Goal: Contribute content: Contribute content

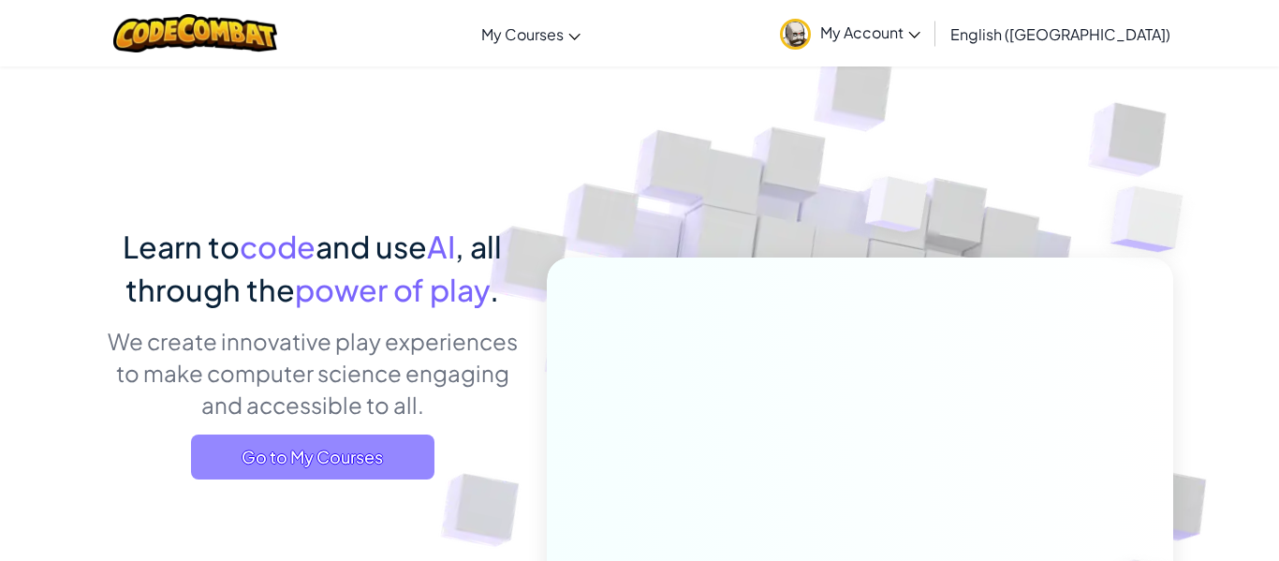
click at [332, 464] on span "Go to My Courses" at bounding box center [312, 457] width 243 height 45
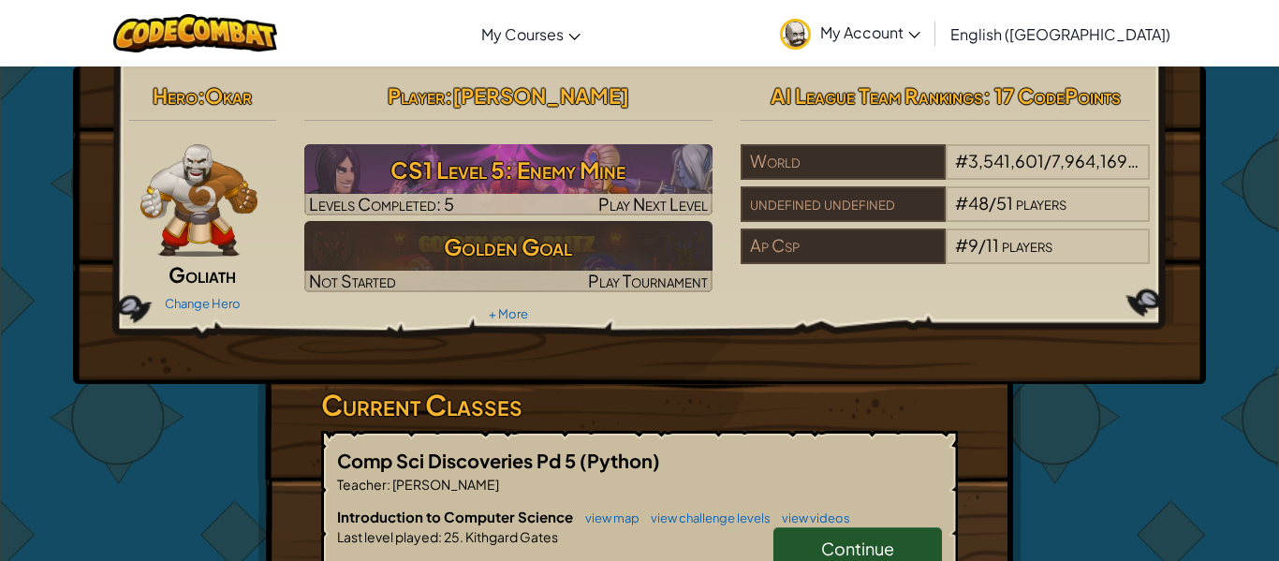
click at [822, 538] on span "Continue" at bounding box center [857, 549] width 73 height 22
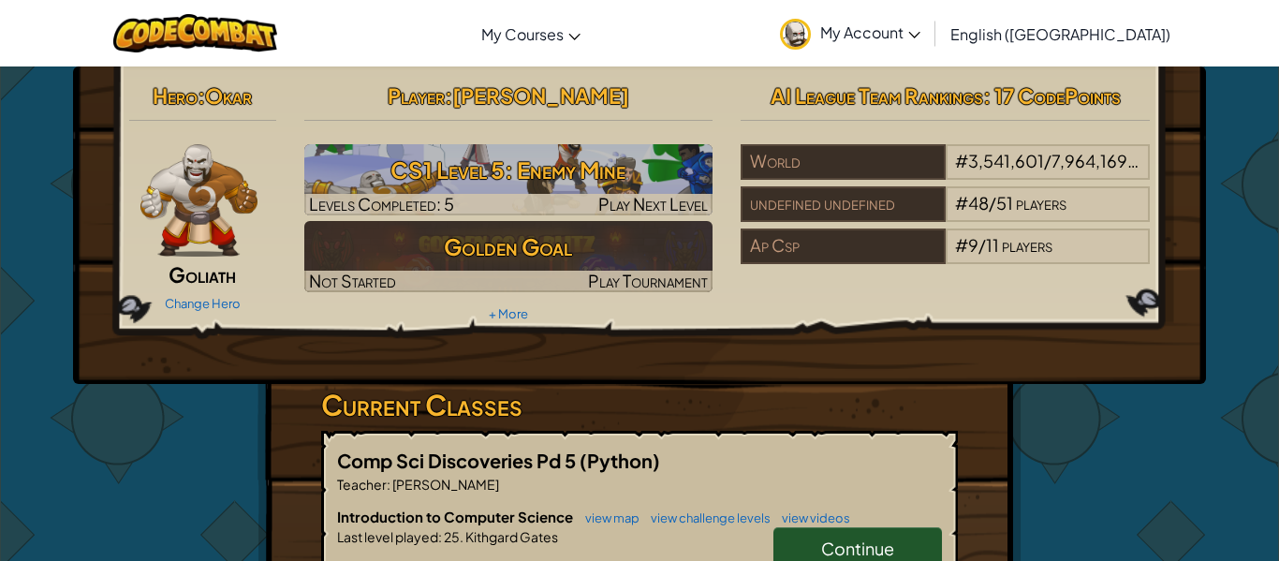
click at [1278, 96] on div "Hero : [PERSON_NAME] Change Hero Player : [PERSON_NAME] S CS1 Level 5: Enemy Mi…" at bounding box center [639, 532] width 1279 height 932
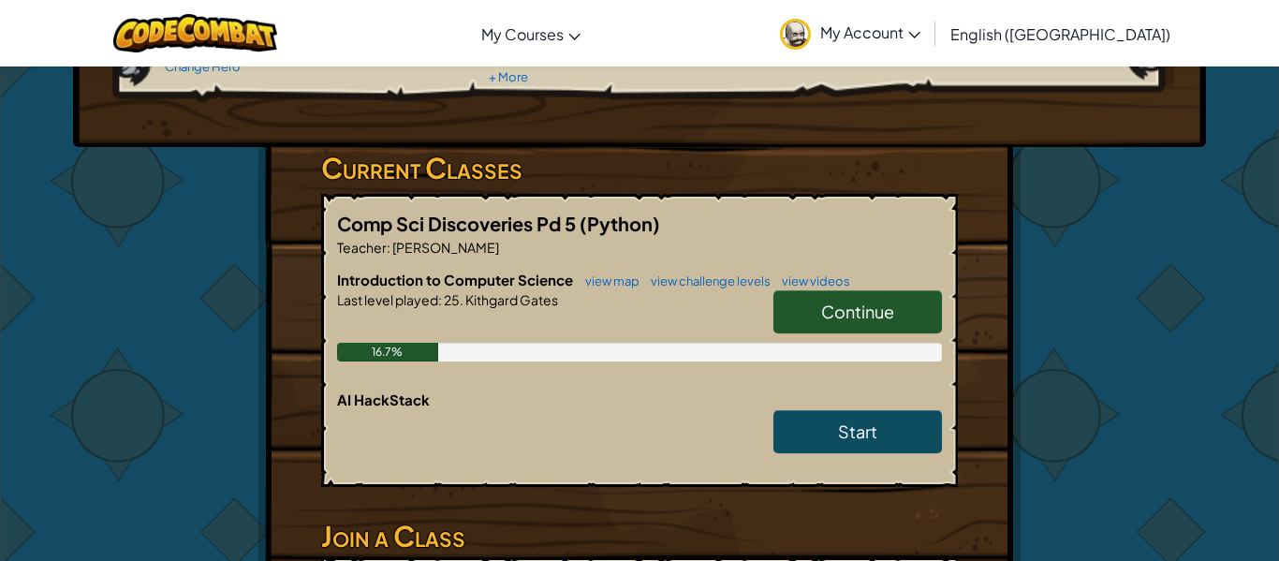
scroll to position [364, 0]
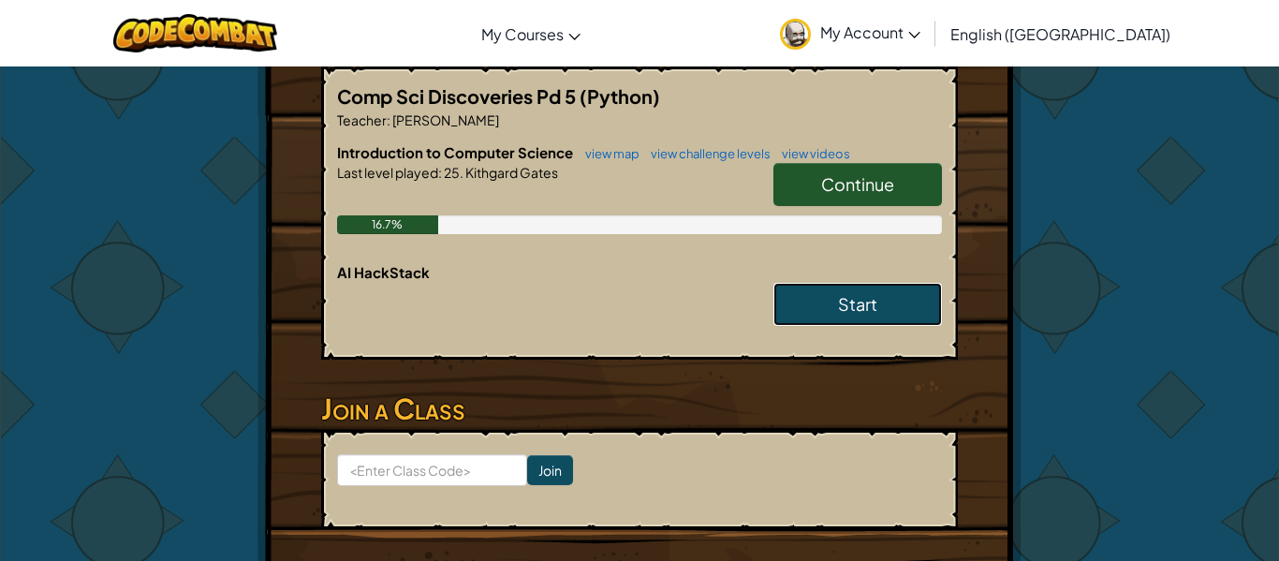
click at [850, 283] on link "Start" at bounding box center [858, 304] width 169 height 43
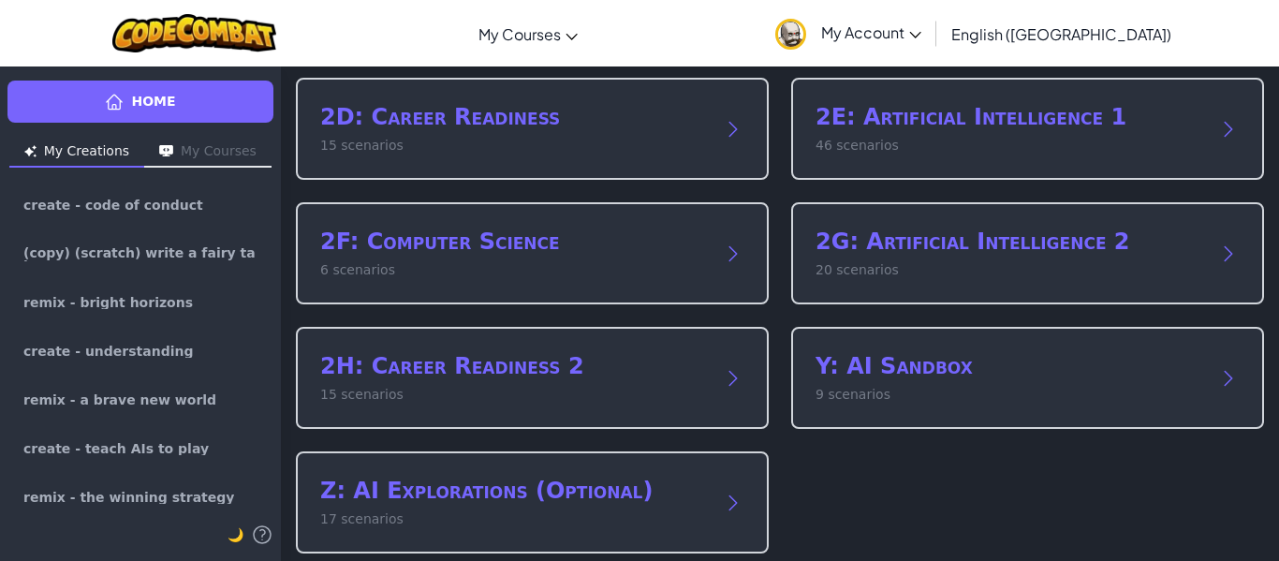
scroll to position [379, 0]
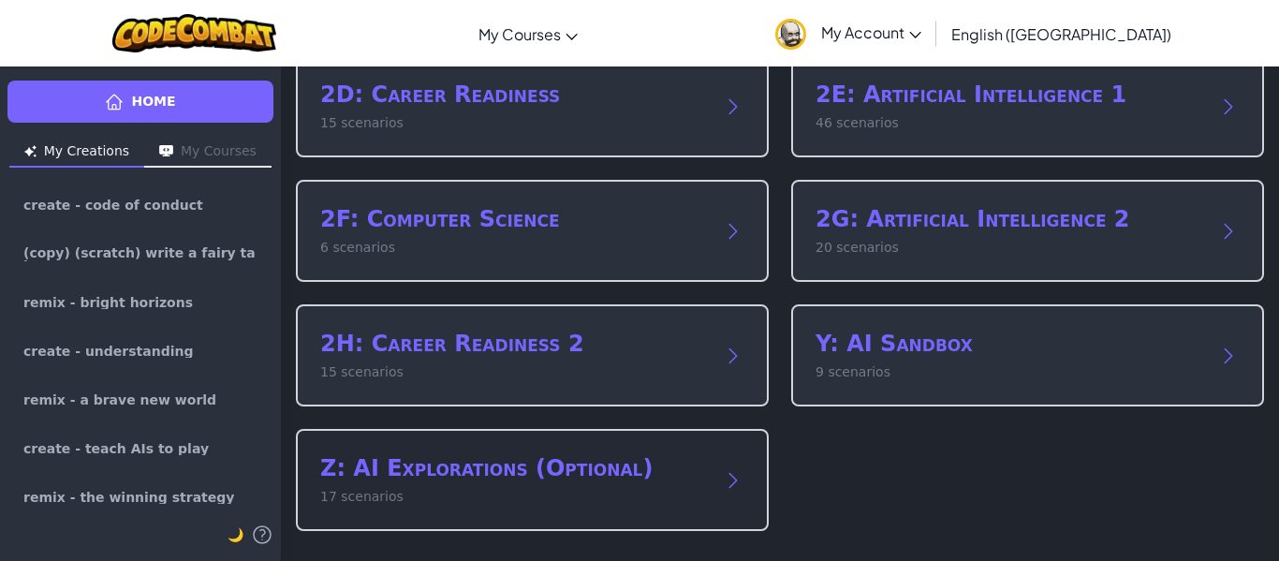
click at [699, 491] on p "17 scenarios" at bounding box center [513, 497] width 387 height 20
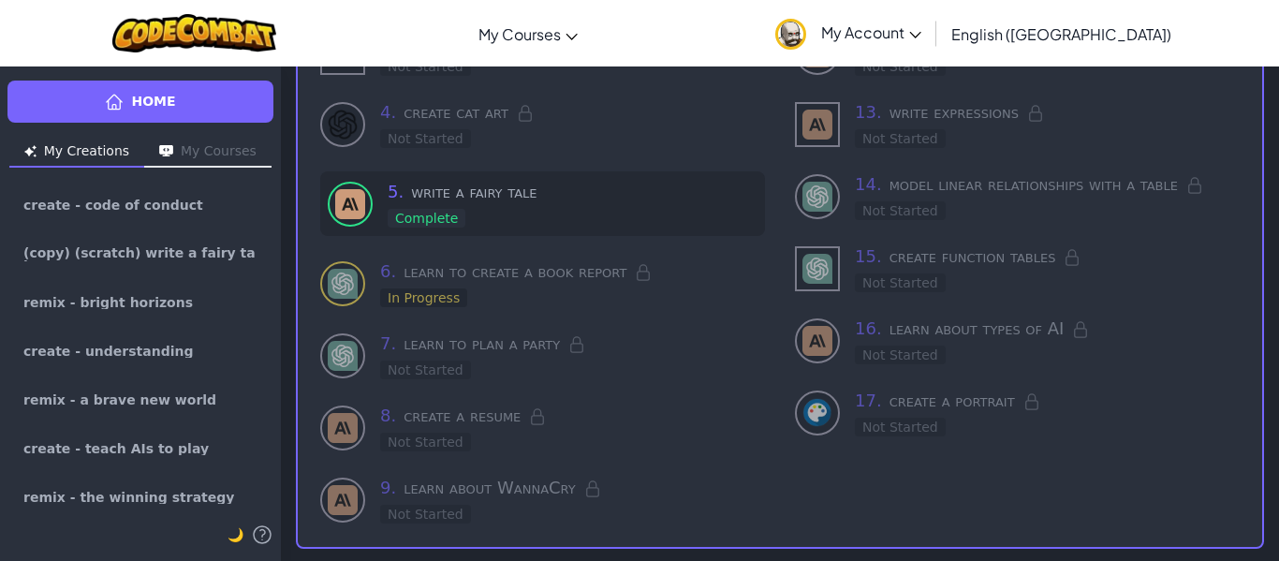
click at [523, 187] on h3 "5 . write a fairy tale" at bounding box center [573, 192] width 370 height 26
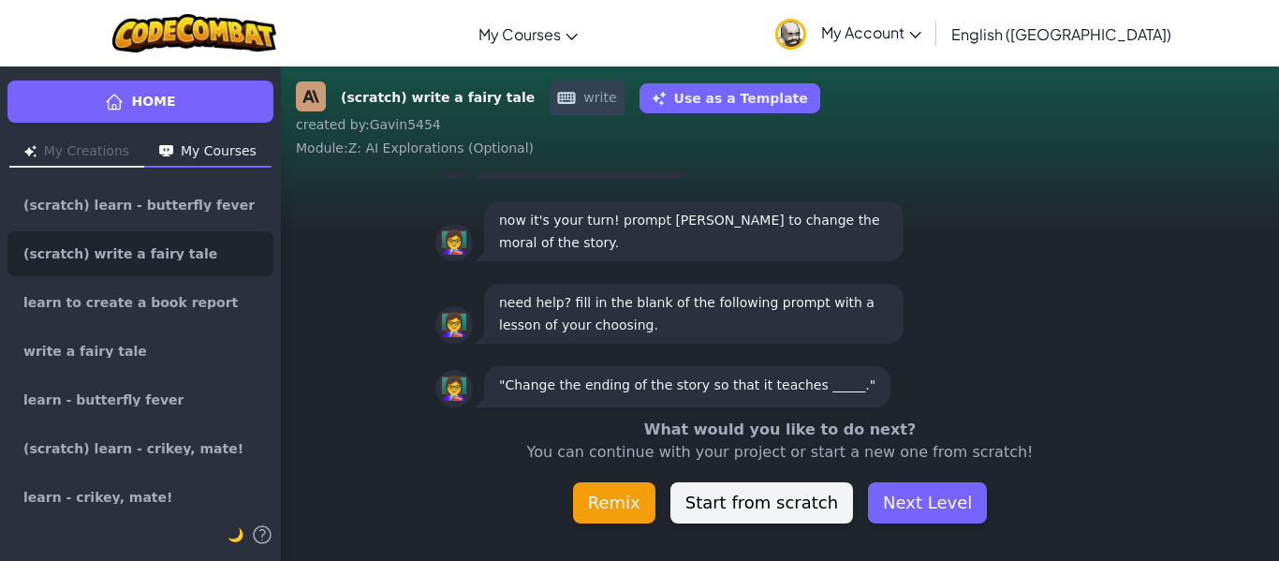
click at [629, 511] on button "Remix" at bounding box center [614, 502] width 82 height 41
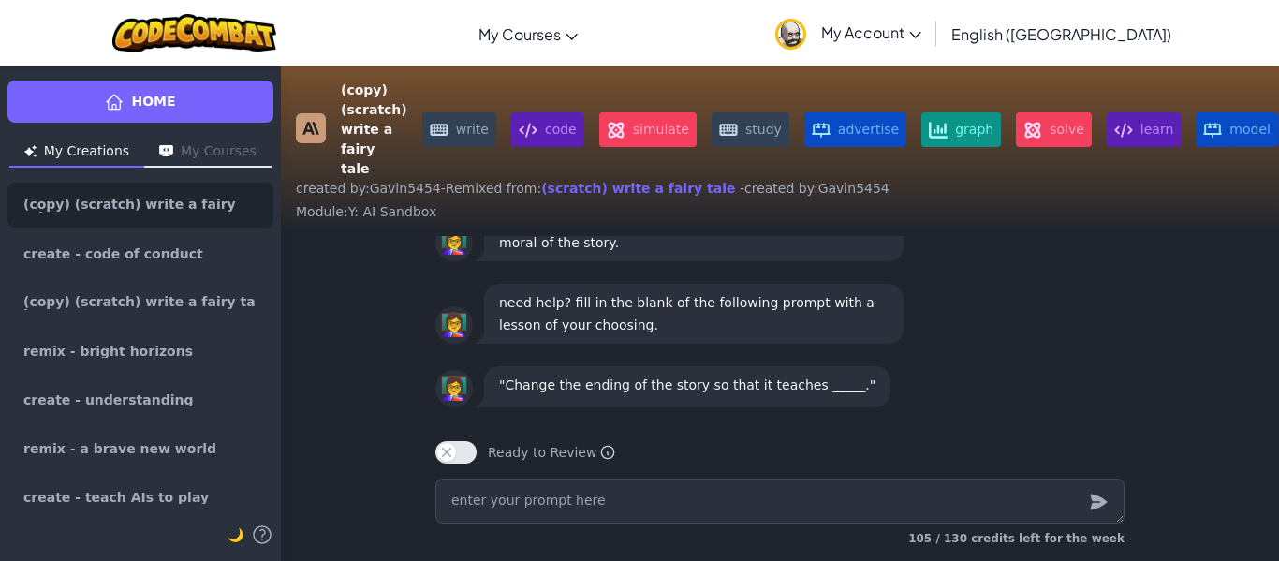
click at [672, 493] on textarea at bounding box center [779, 501] width 689 height 45
type textarea "x"
type textarea "w"
type textarea "x"
type textarea "wh"
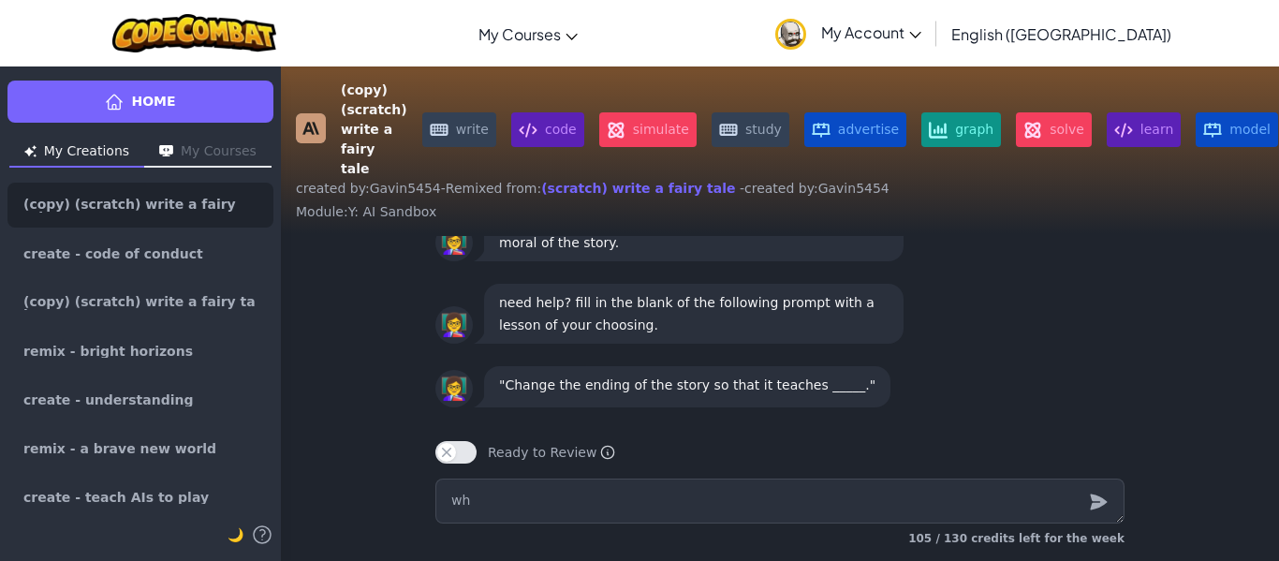
type textarea "x"
type textarea "whr"
type textarea "x"
type textarea "whri"
type textarea "x"
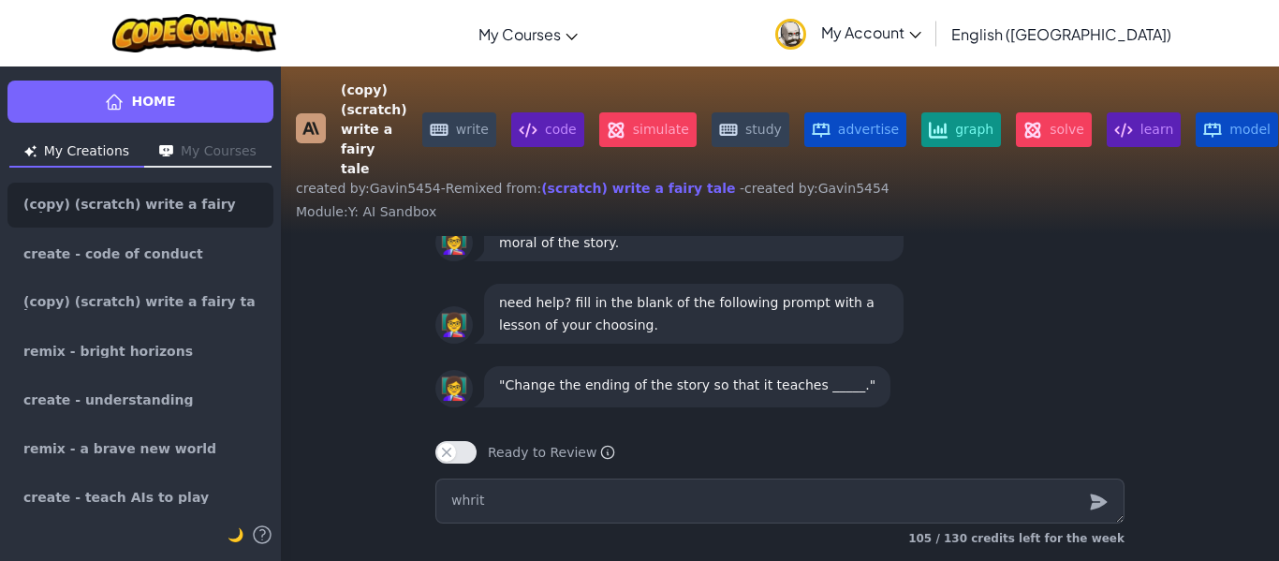
type textarea "whrite"
type textarea "x"
type textarea "white"
type textarea "x"
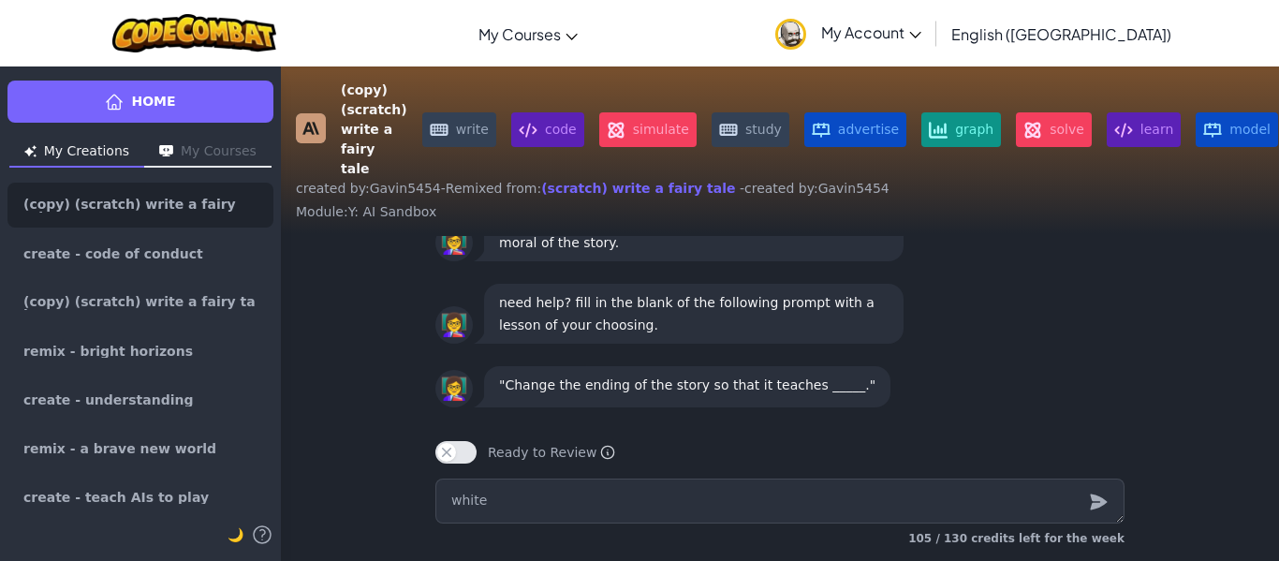
type textarea "white a"
type textarea "x"
type textarea "white a"
type textarea "x"
type textarea "white a"
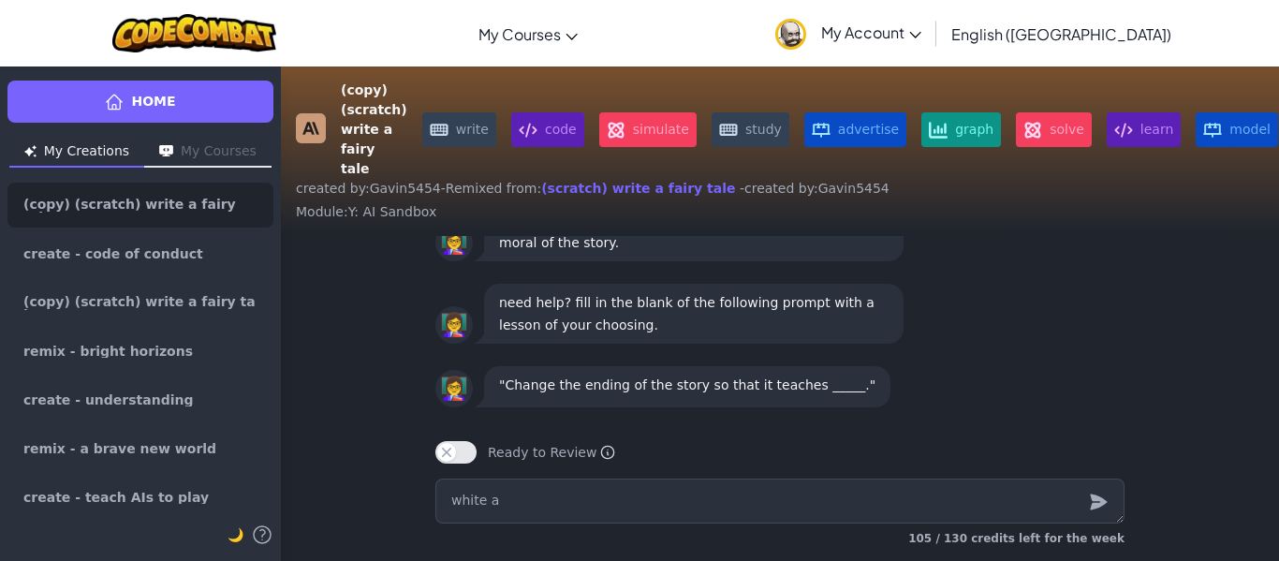
type textarea "x"
type textarea "white"
type textarea "x"
type textarea "white"
type textarea "x"
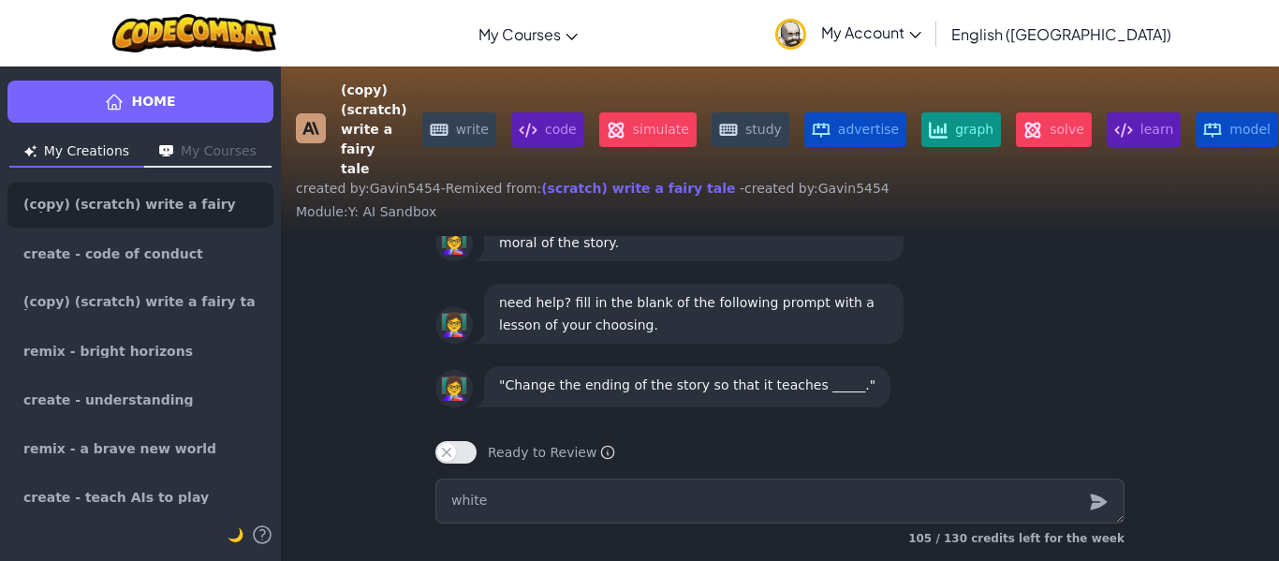
type textarea "whit"
type textarea "x"
type textarea "whi"
type textarea "x"
type textarea "wh"
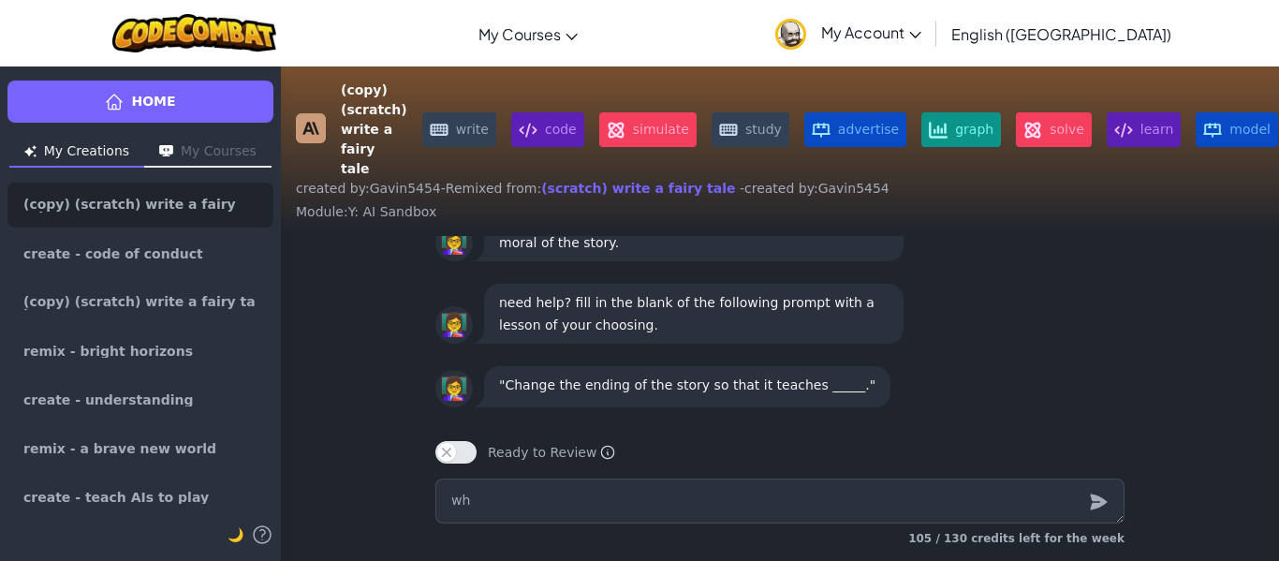
type textarea "x"
type textarea "w"
type textarea "x"
type textarea "wr"
type textarea "x"
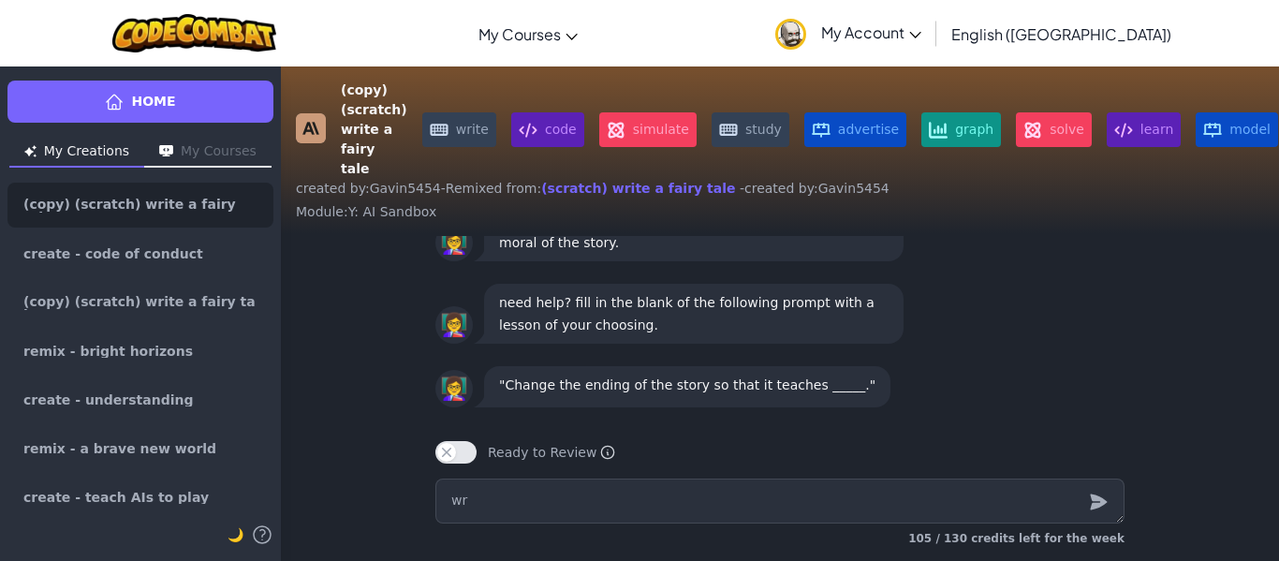
type textarea "wri"
type textarea "x"
type textarea "writ"
type textarea "x"
type textarea "write"
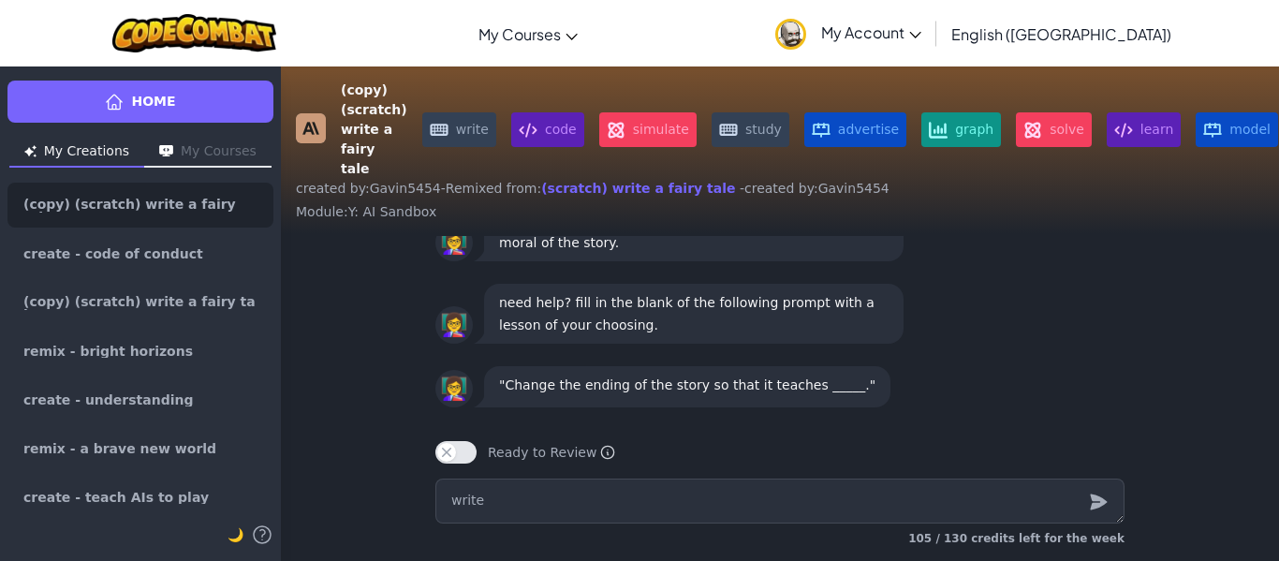
type textarea "x"
type textarea "write a"
type textarea "x"
type textarea "write af"
type textarea "x"
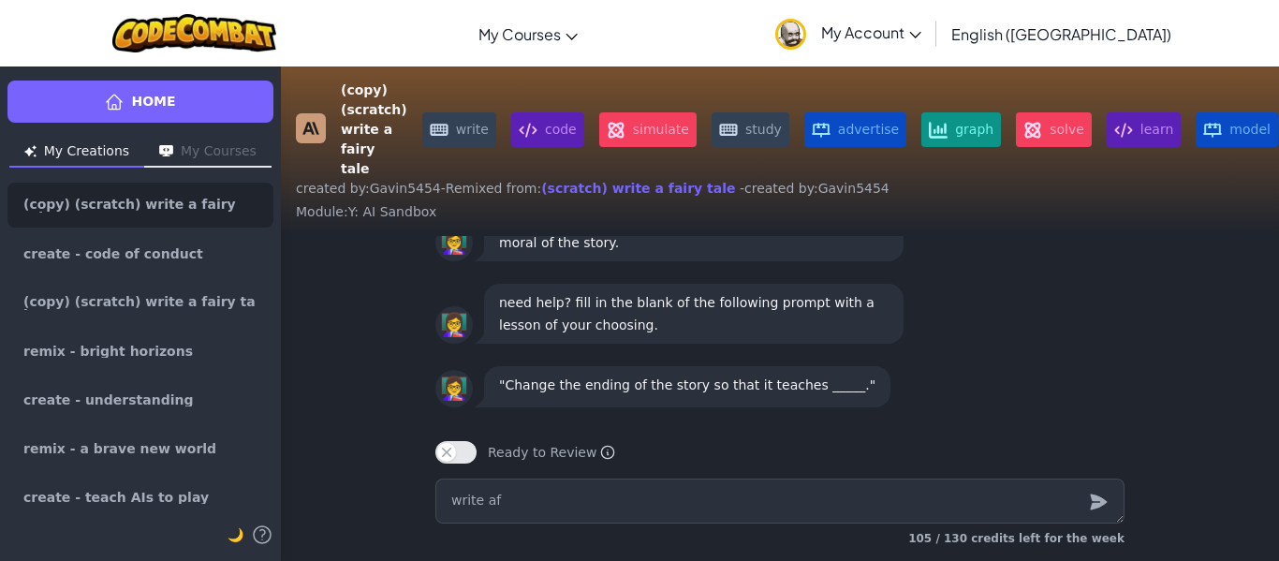
type textarea "write afa"
type textarea "x"
type textarea "write afar"
type textarea "x"
type textarea "write afari"
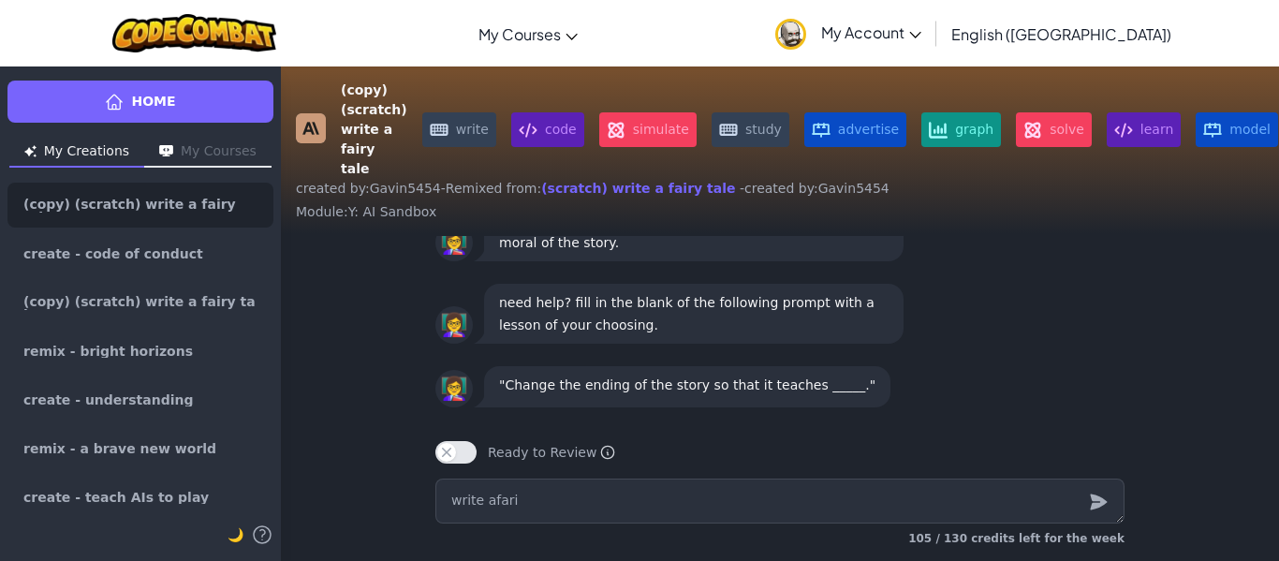
type textarea "x"
type textarea "write afar"
type textarea "x"
type textarea "write afa"
type textarea "x"
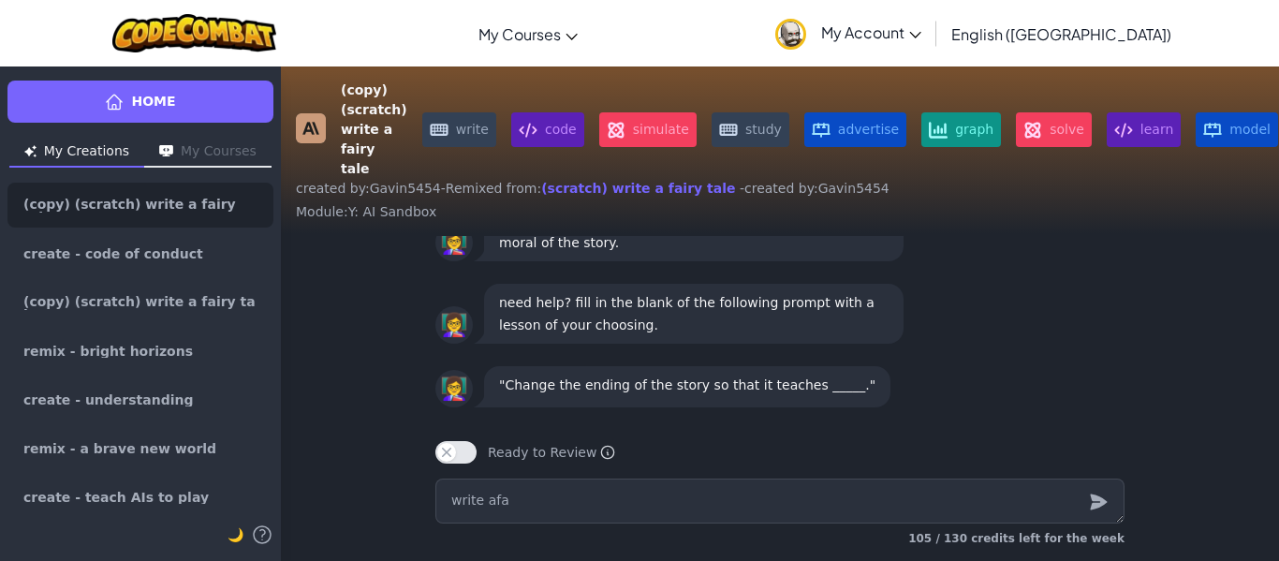
type textarea "write af"
type textarea "x"
type textarea "write a"
type textarea "x"
type textarea "write a"
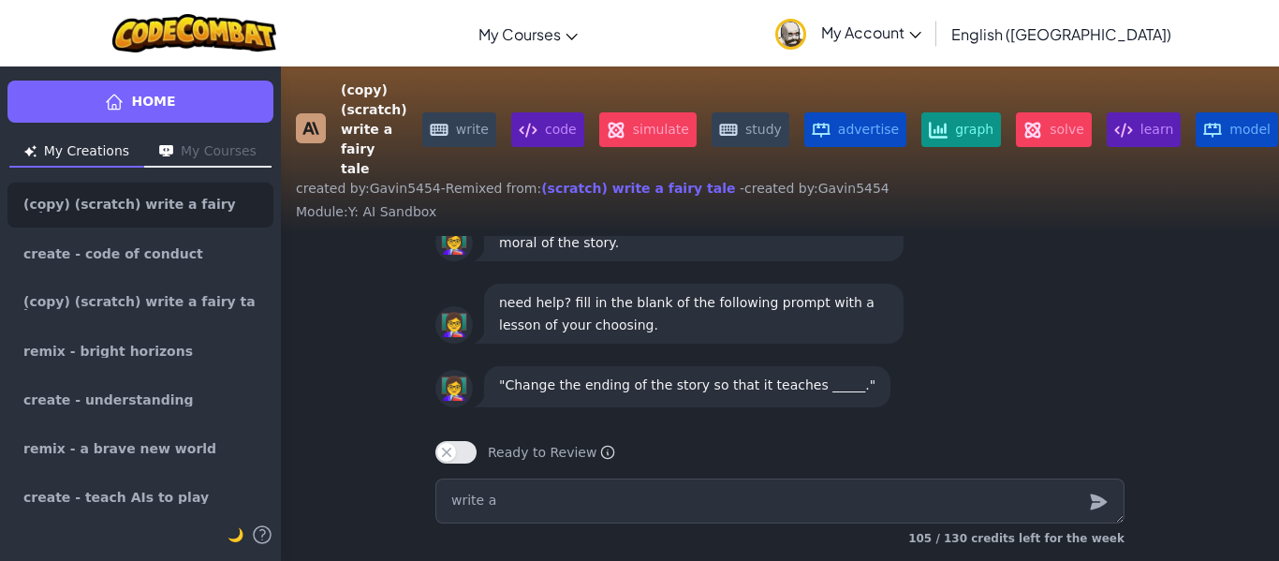
type textarea "x"
type textarea "write a f"
type textarea "x"
type textarea "write a fa"
type textarea "x"
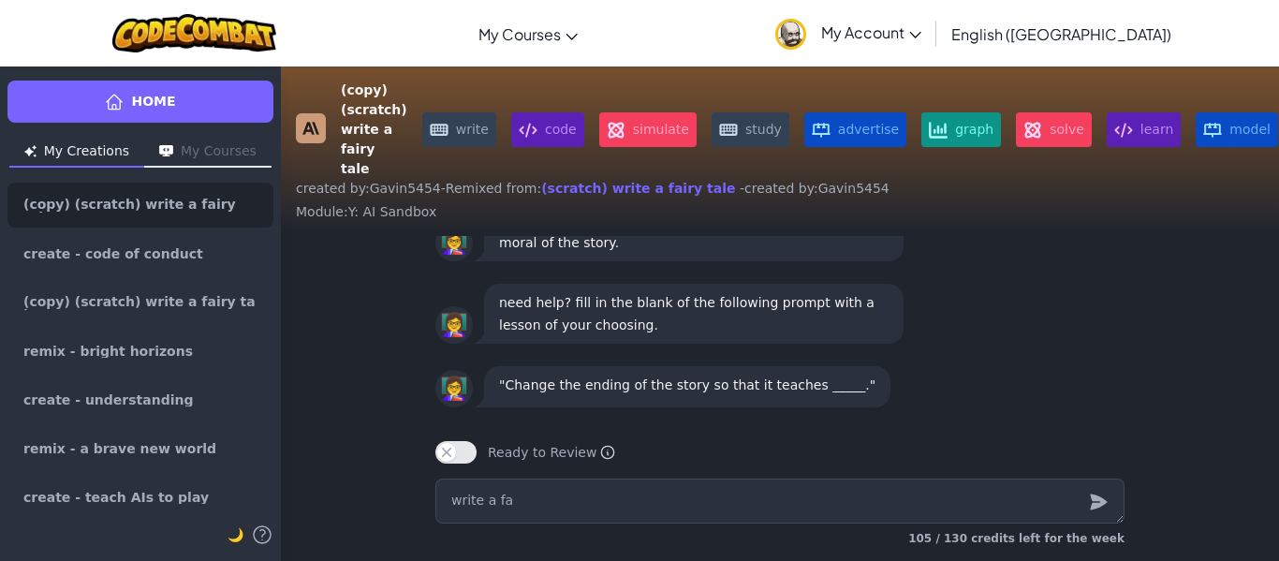
type textarea "write a far"
type textarea "x"
type textarea "write a fari"
type textarea "x"
type textarea "write a farit"
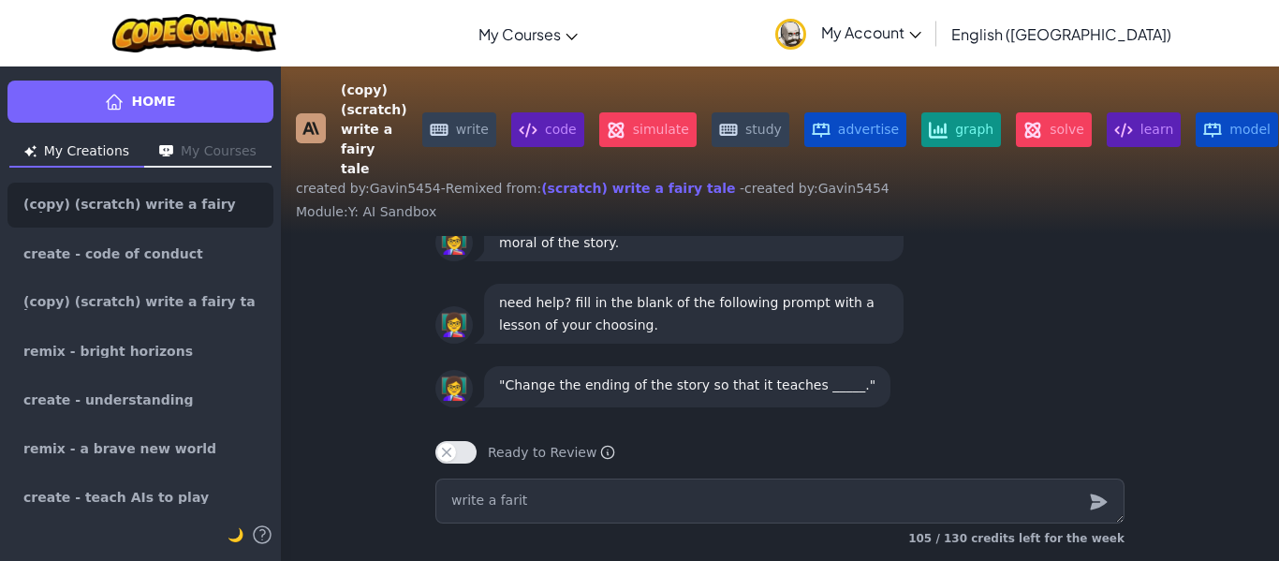
type textarea "x"
type textarea "write a farita"
type textarea "x"
type textarea "write a farital"
type textarea "x"
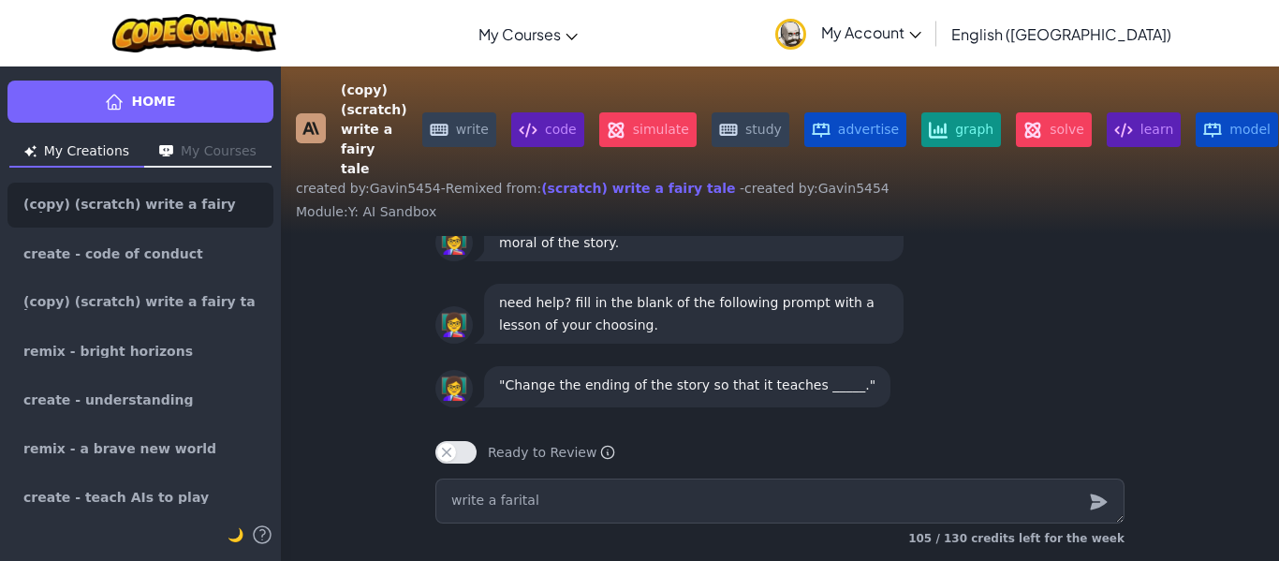
click at [503, 496] on textarea "write a farital" at bounding box center [779, 501] width 689 height 45
type textarea "write a farital"
click at [643, 503] on textarea "write a farital" at bounding box center [779, 501] width 689 height 45
type textarea "x"
type textarea "write a farital"
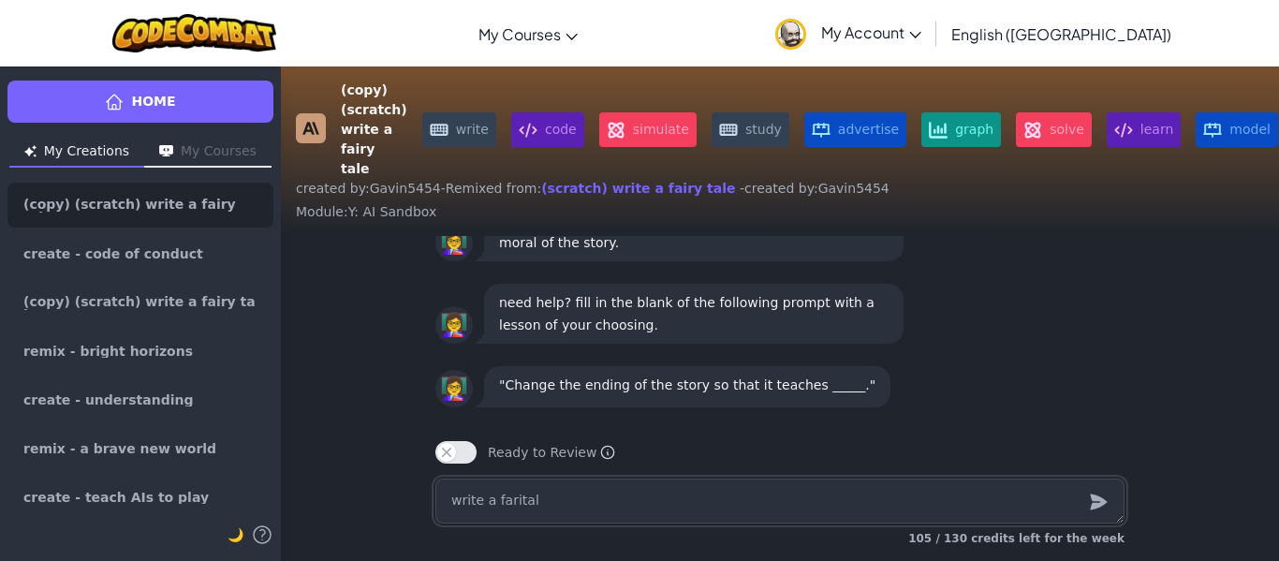
type textarea "x"
type textarea "write a farita"
type textarea "x"
type textarea "write a farit"
type textarea "x"
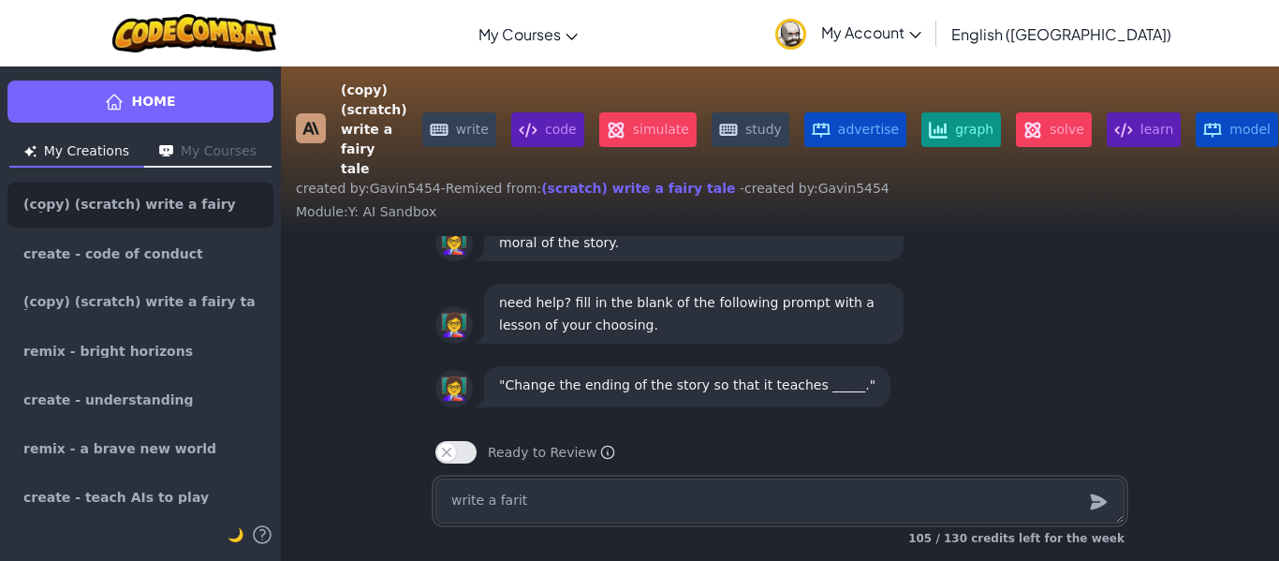
type textarea "write a fari"
type textarea "x"
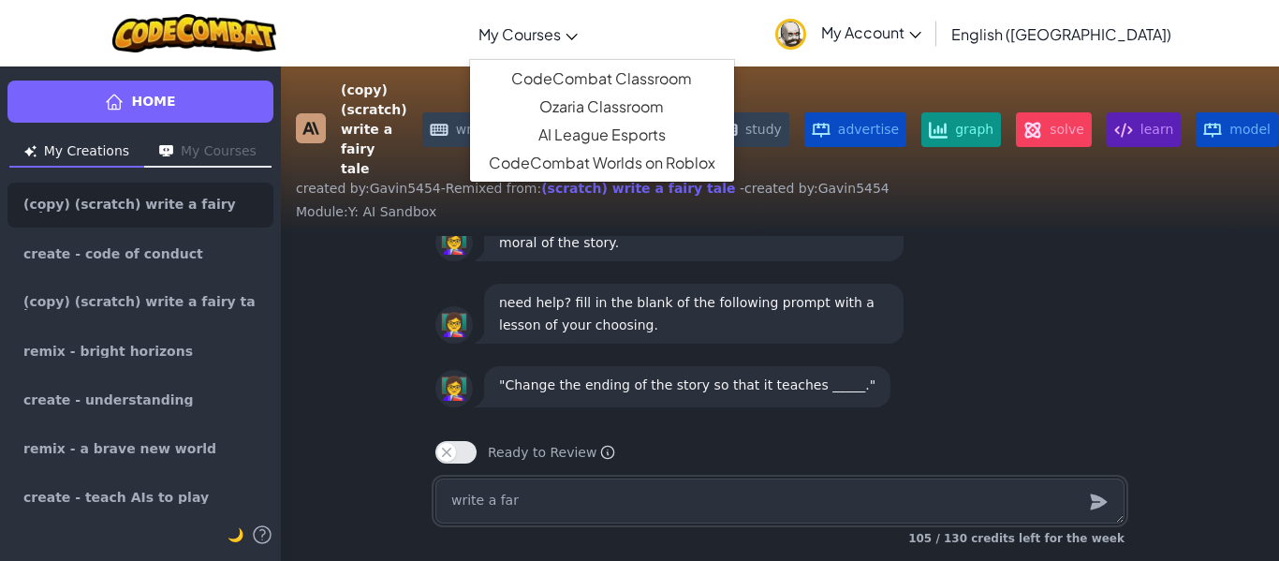
type textarea "write a far"
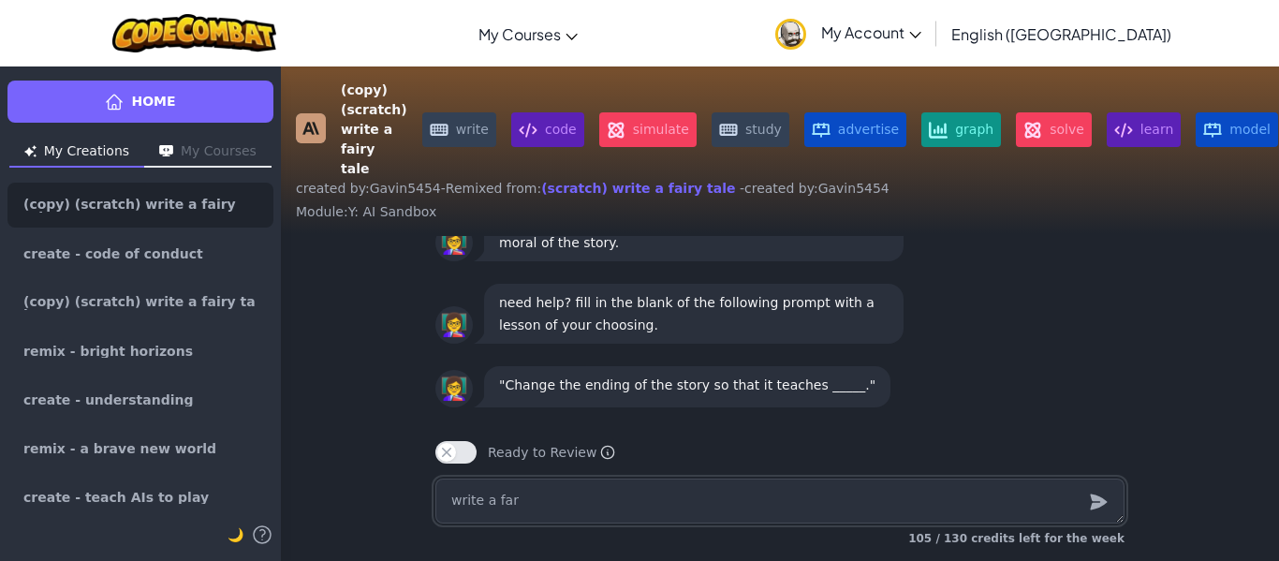
type textarea "x"
type textarea "write a fa"
type textarea "x"
type textarea "write a fai"
type textarea "x"
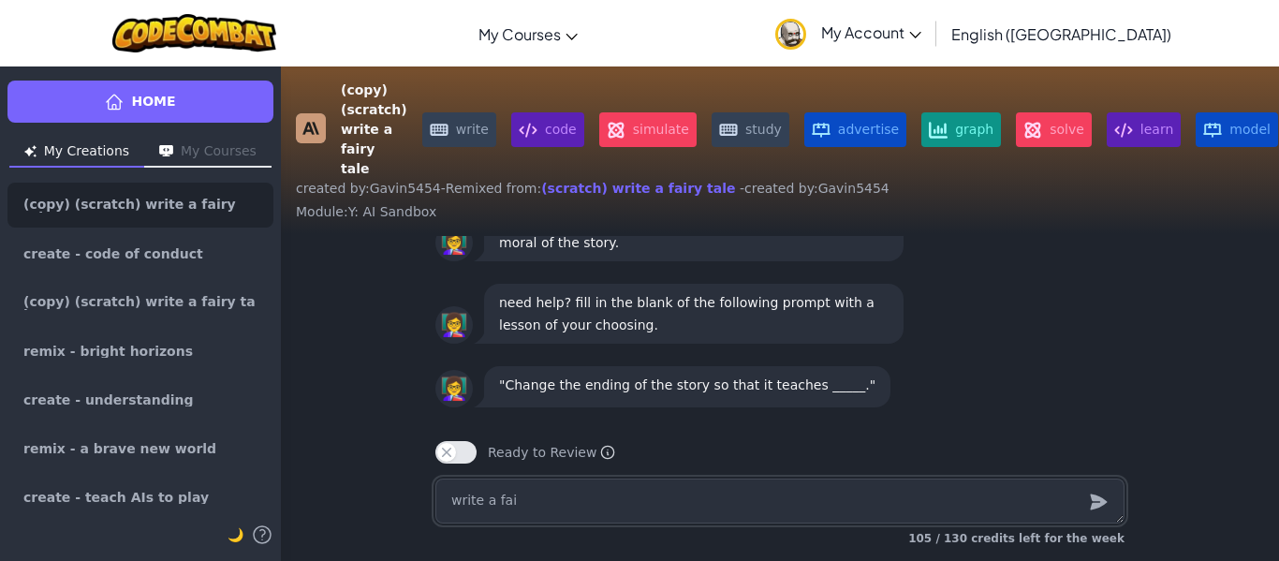
type textarea "write a fair"
type textarea "x"
type textarea "write a fairy"
type textarea "x"
type textarea "write a fairyt"
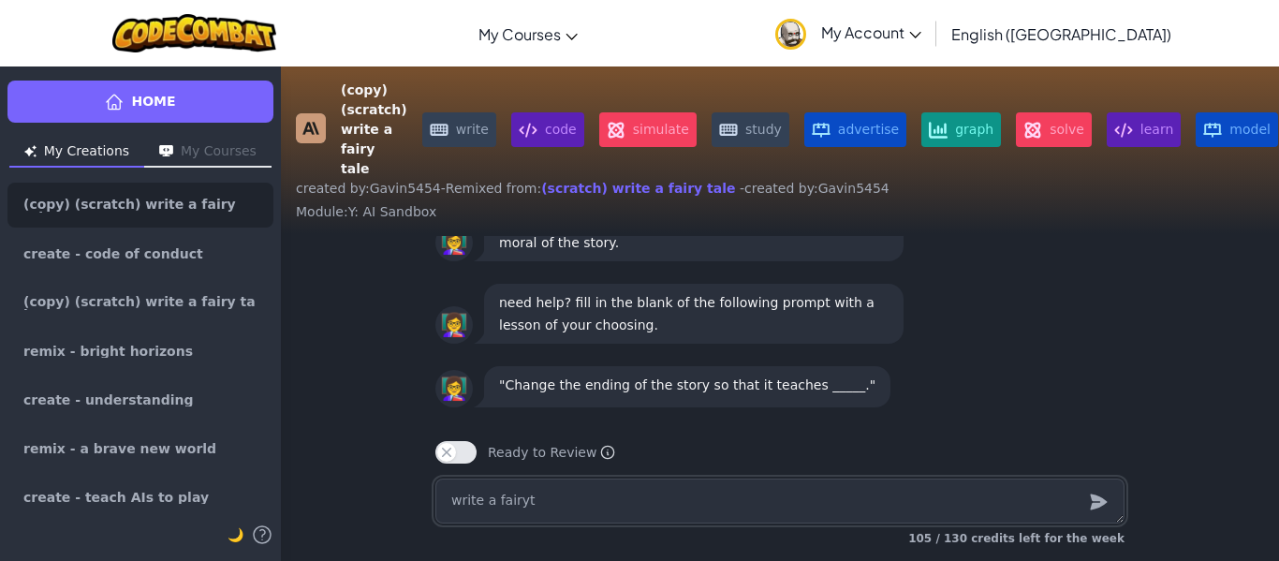
type textarea "x"
type textarea "write a fairyta"
type textarea "x"
type textarea "write a fairytal"
type textarea "x"
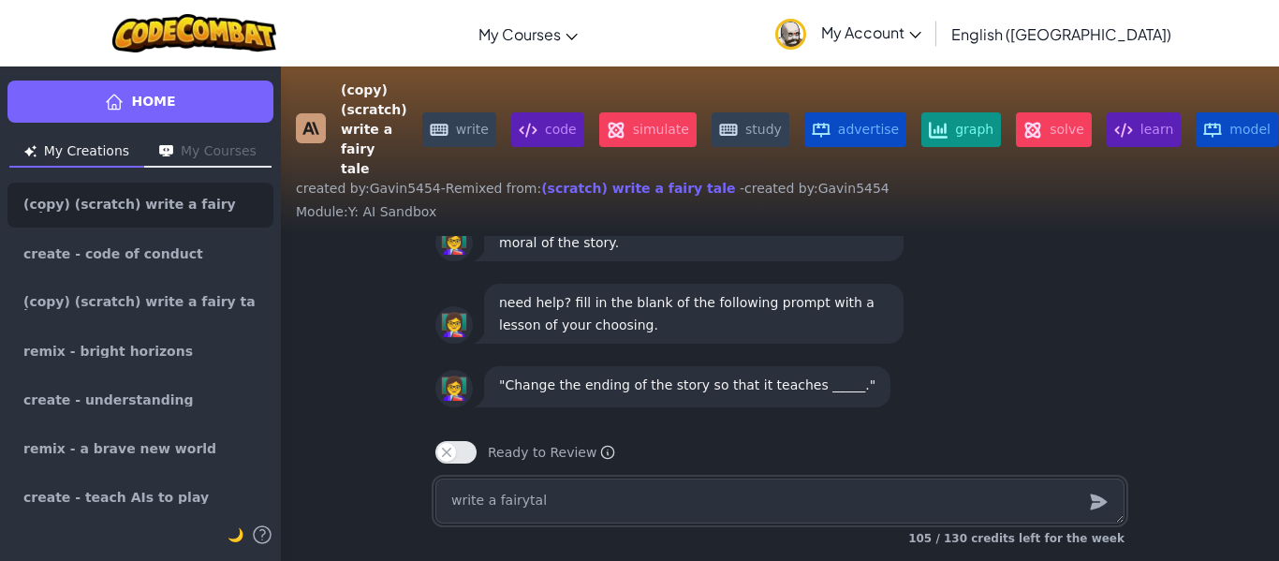
type textarea "write a fairytale"
type textarea "x"
type textarea "write a fairytale"
type textarea "x"
type textarea "write a fairytale"
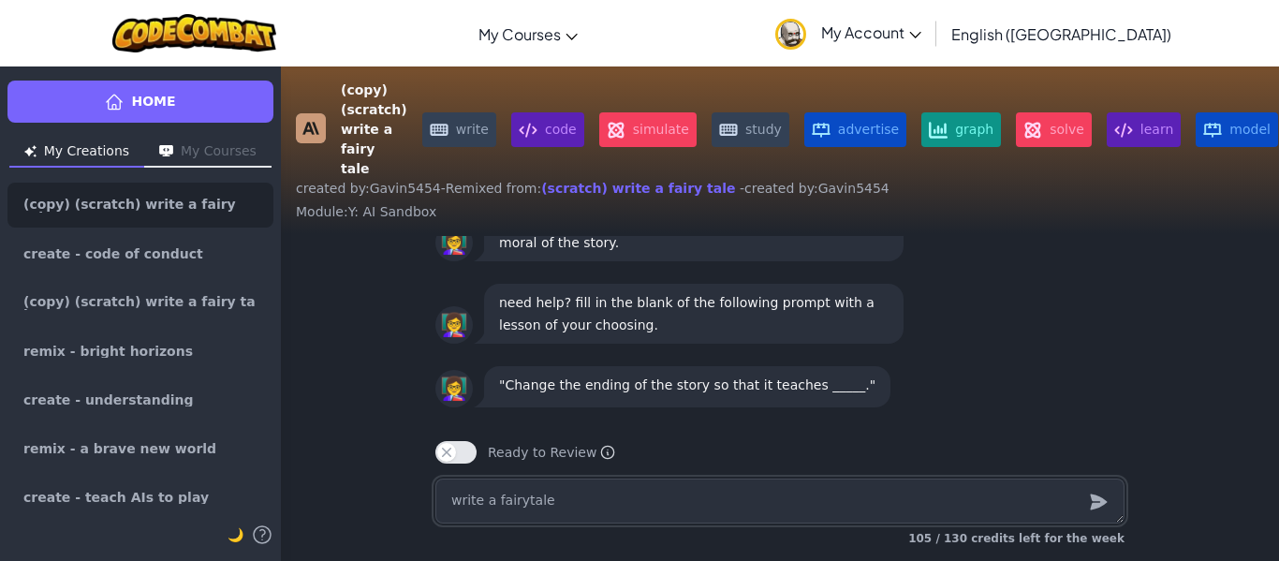
type textarea "x"
type textarea "write a fairytal"
type textarea "x"
type textarea "write a fairyta"
type textarea "x"
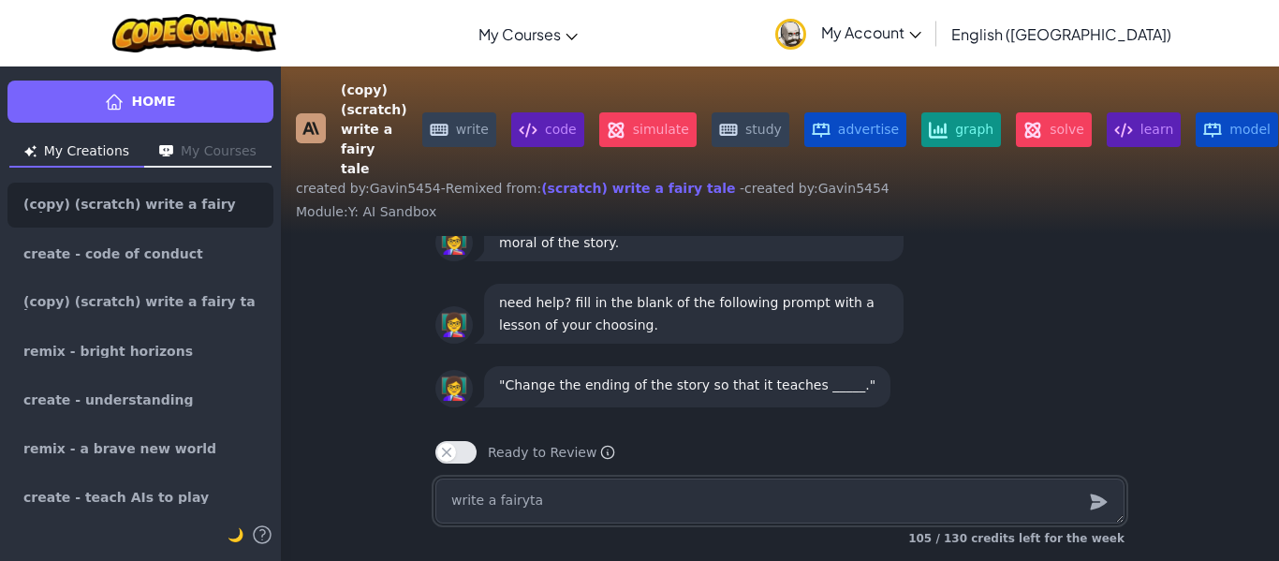
type textarea "write a fairyt"
type textarea "x"
type textarea "write a fairy"
type textarea "x"
type textarea "write a fairyt"
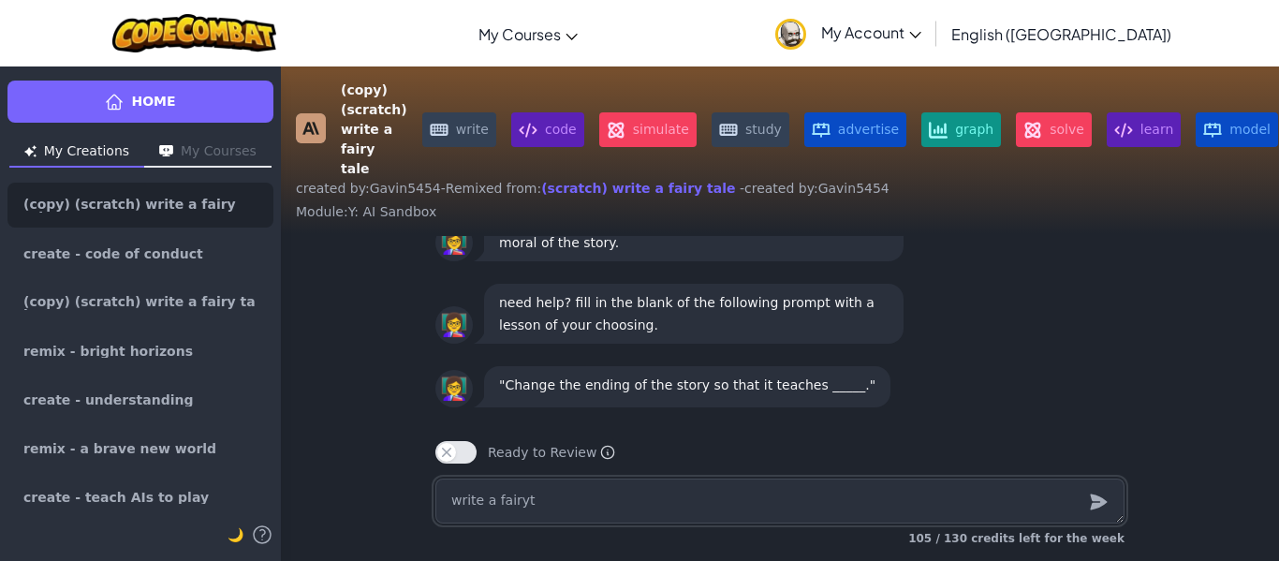
type textarea "x"
type textarea "write a fairyta"
type textarea "x"
type textarea "write a fairytal"
type textarea "x"
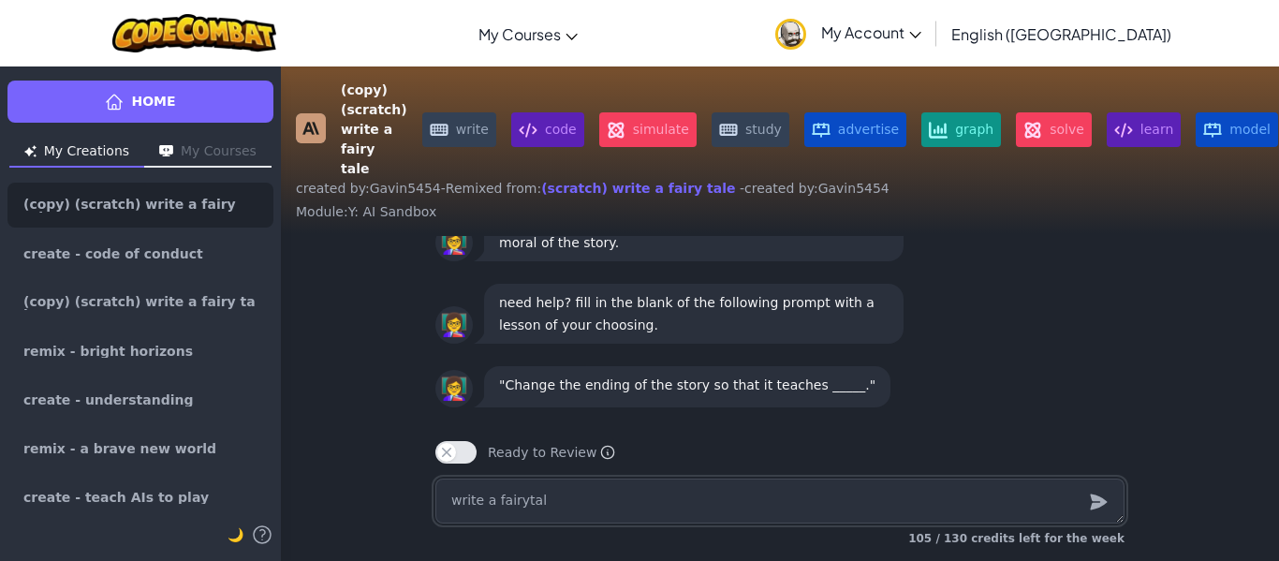
type textarea "write a fairytale"
type textarea "x"
type textarea "write a fairytale"
type textarea "x"
type textarea "write a fairytale o"
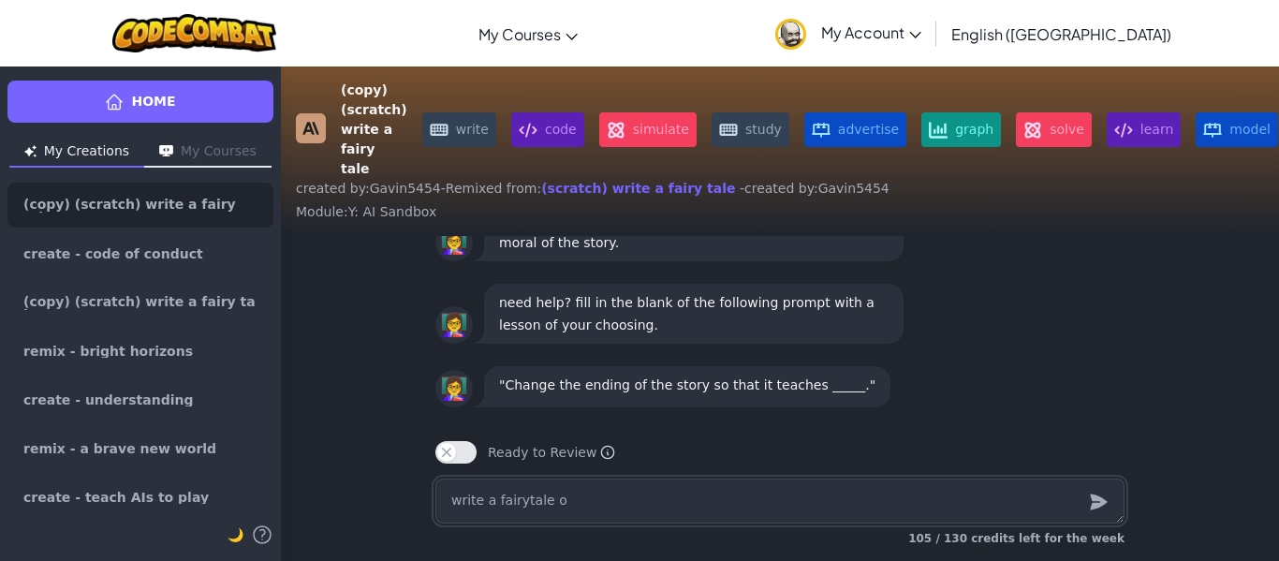
type textarea "x"
type textarea "write a fairytale of"
type textarea "x"
type textarea "write a fairytale of"
type textarea "x"
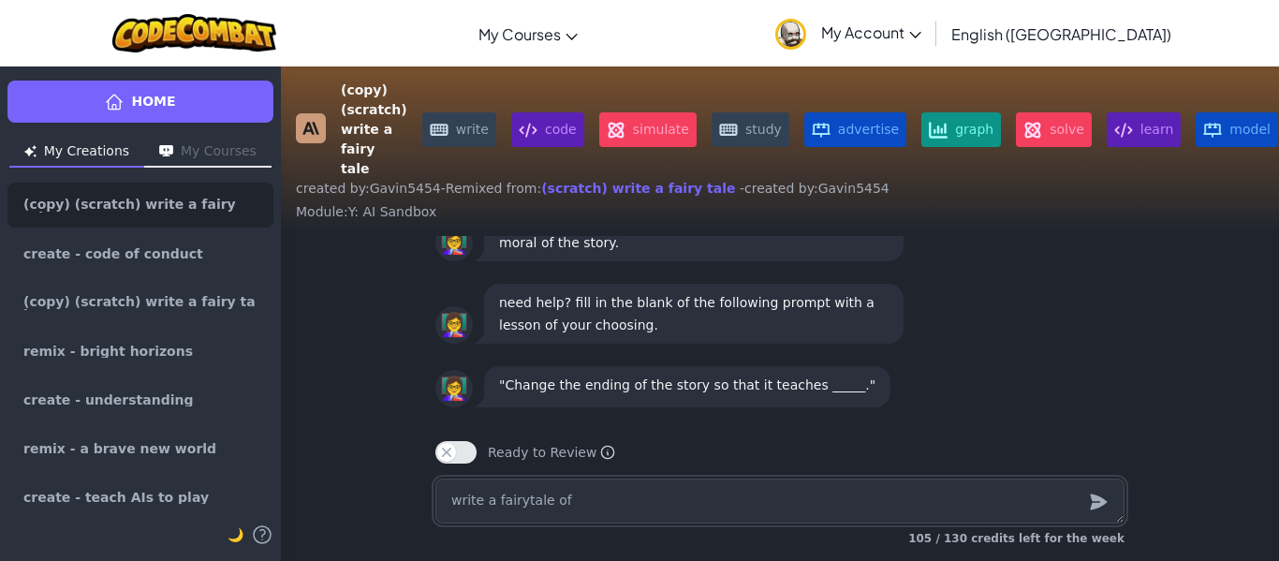
type textarea "write a fairytale of a"
type textarea "x"
type textarea "write a fairytale of a"
type textarea "x"
type textarea "write a fairytale of a f"
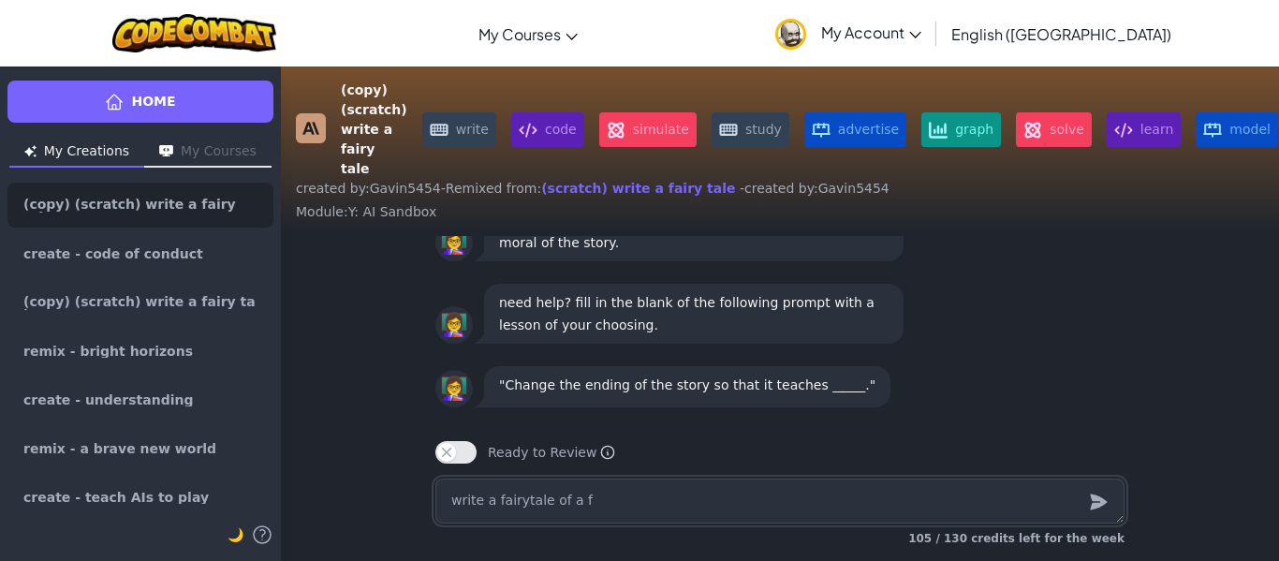
type textarea "x"
type textarea "write a fairytale of a fo"
type textarea "x"
type textarea "write a fairytale of a foo"
type textarea "x"
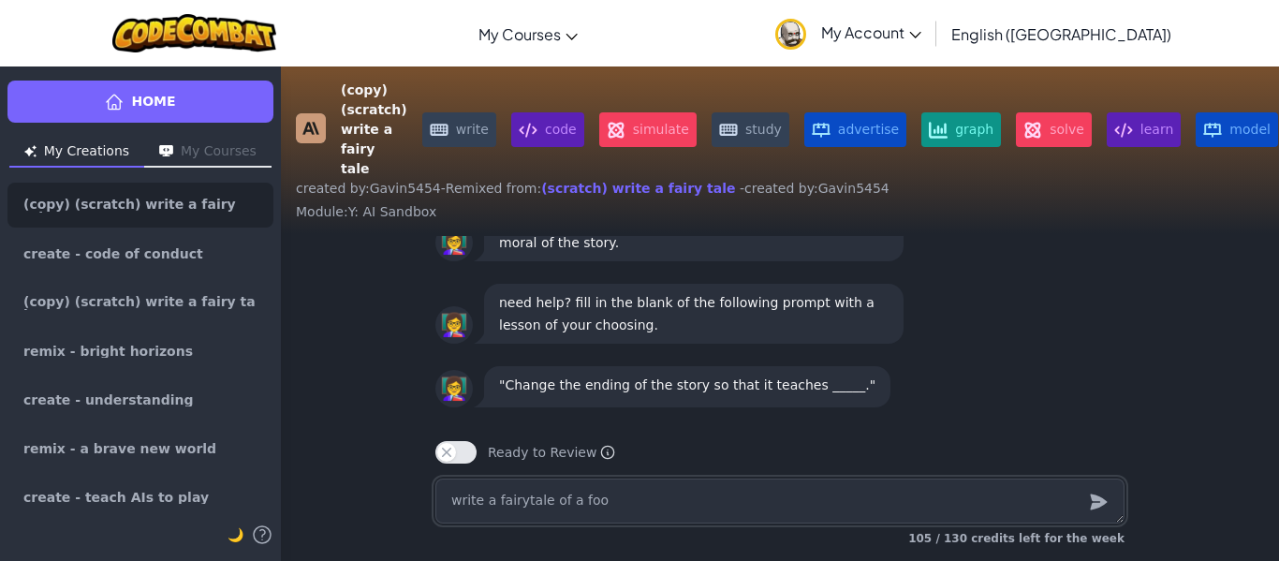
type textarea "write a fairytale of a foot"
type textarea "x"
type textarea "write a fairytale of a footb"
type textarea "x"
type textarea "write a fairytale of a footba"
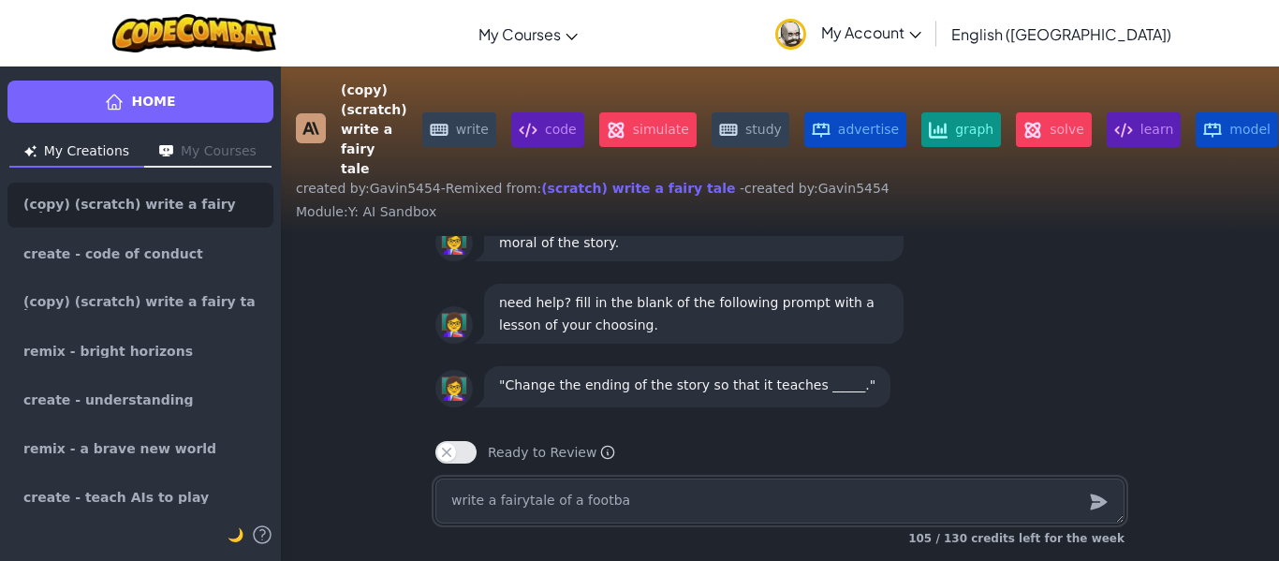
type textarea "x"
type textarea "write a fairytale of a footbal"
type textarea "x"
type textarea "write a fairytale of a football"
type textarea "x"
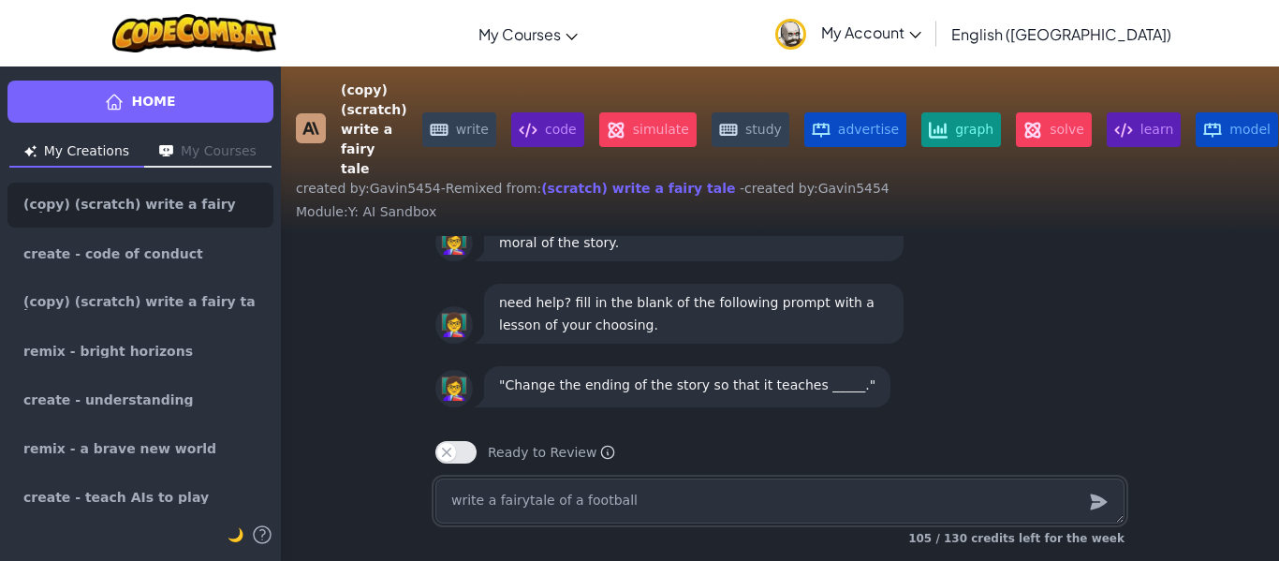
type textarea "write a fairytale of a football"
type textarea "x"
type textarea "write a fairytale of a football p"
type textarea "x"
type textarea "write a fairytale of a football pl"
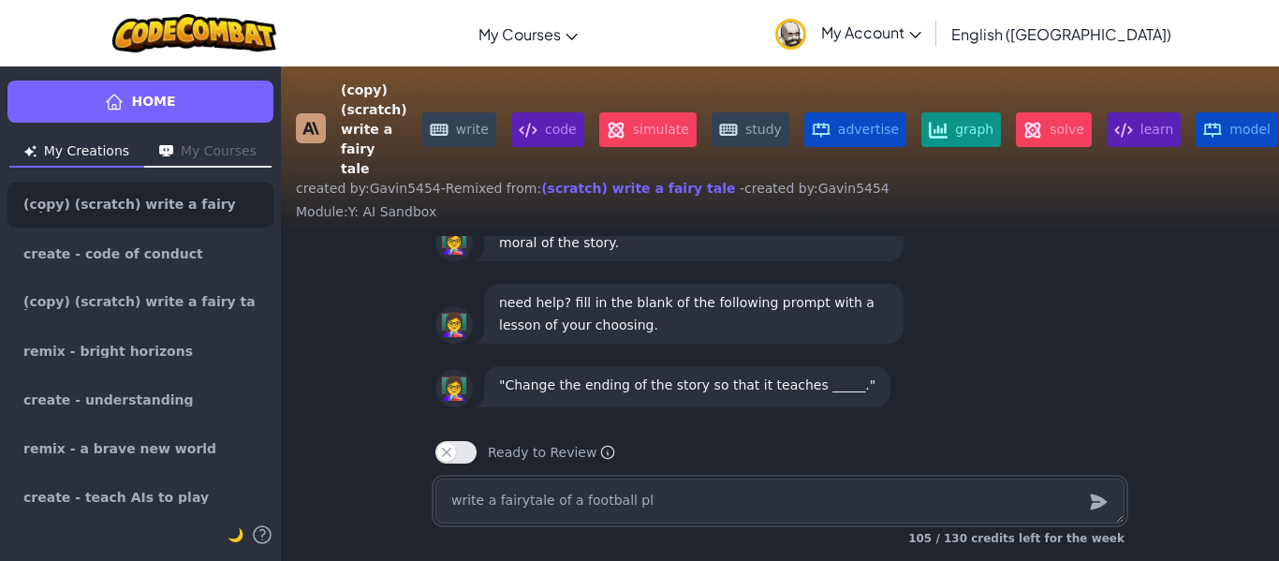
type textarea "x"
type textarea "write a fairytale of a football pla"
type textarea "x"
type textarea "write a fairytale of a football play"
type textarea "x"
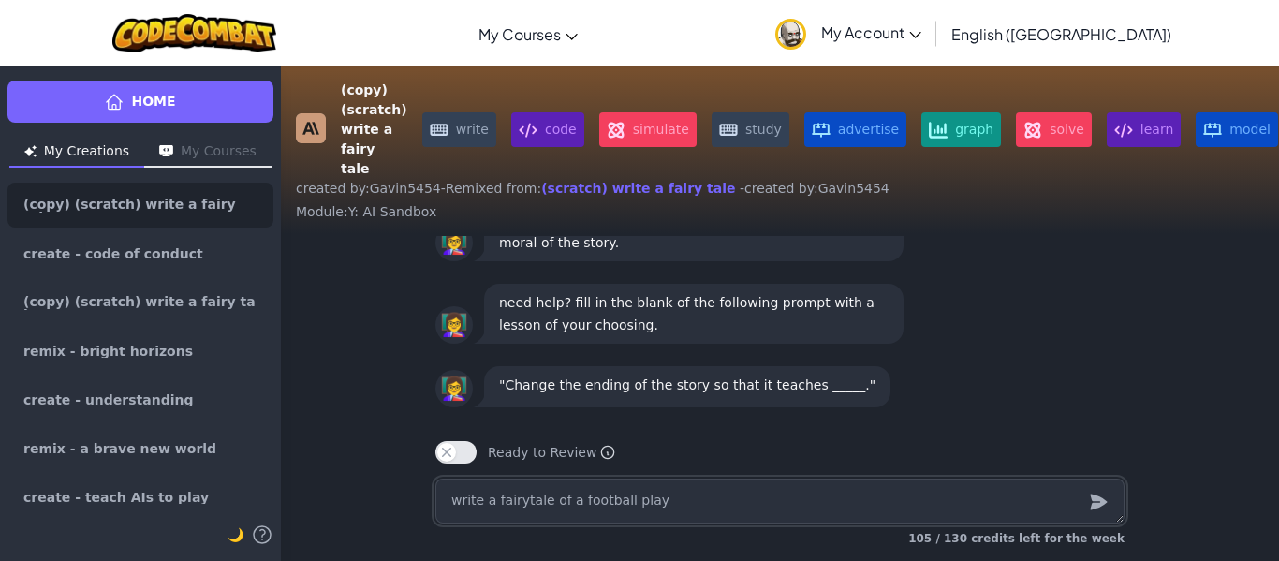
type textarea "write a fairytale of a football playe"
type textarea "x"
type textarea "write a fairytale of a football player"
type textarea "x"
type textarea "write a fairytale of a football player"
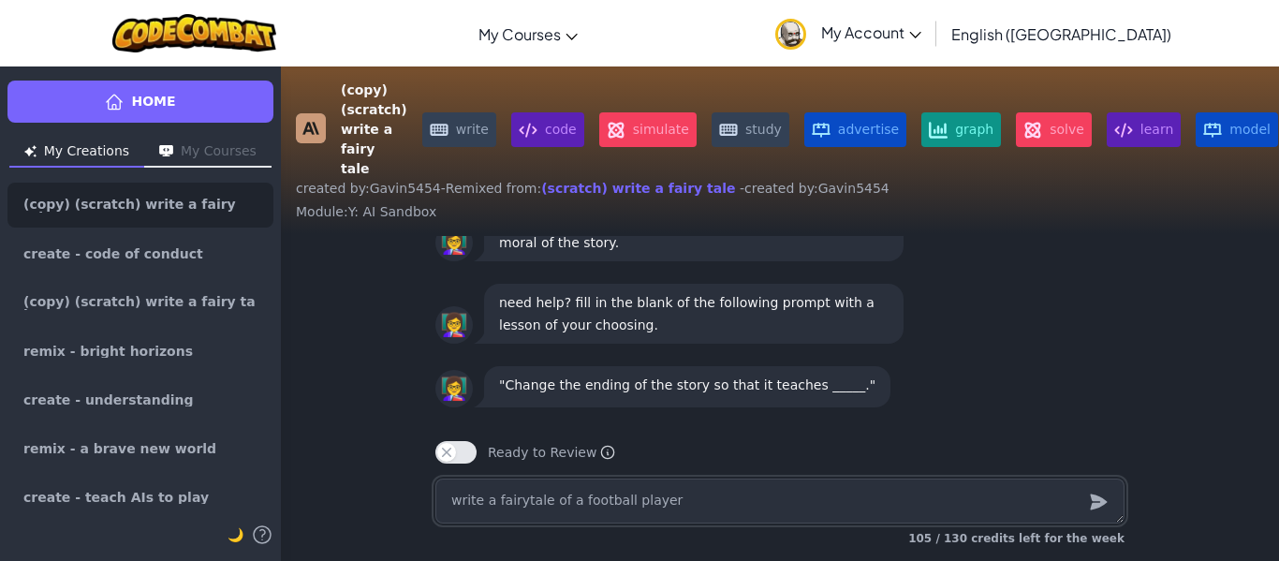
type textarea "x"
type textarea "write a fairytale of a football player w"
type textarea "x"
type textarea "write a fairytale of a football player wi"
type textarea "x"
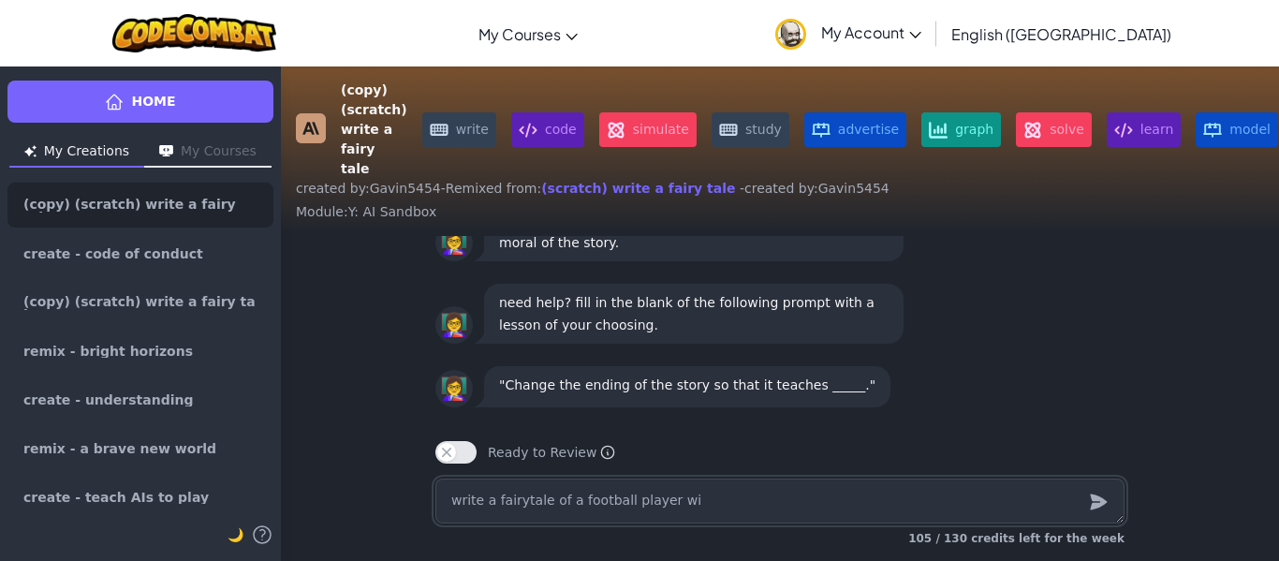
type textarea "write a fairytale of a football player win"
type textarea "x"
type textarea "write a fairytale of a football player [PERSON_NAME]"
type textarea "x"
type textarea "write a fairytale of a football player winin"
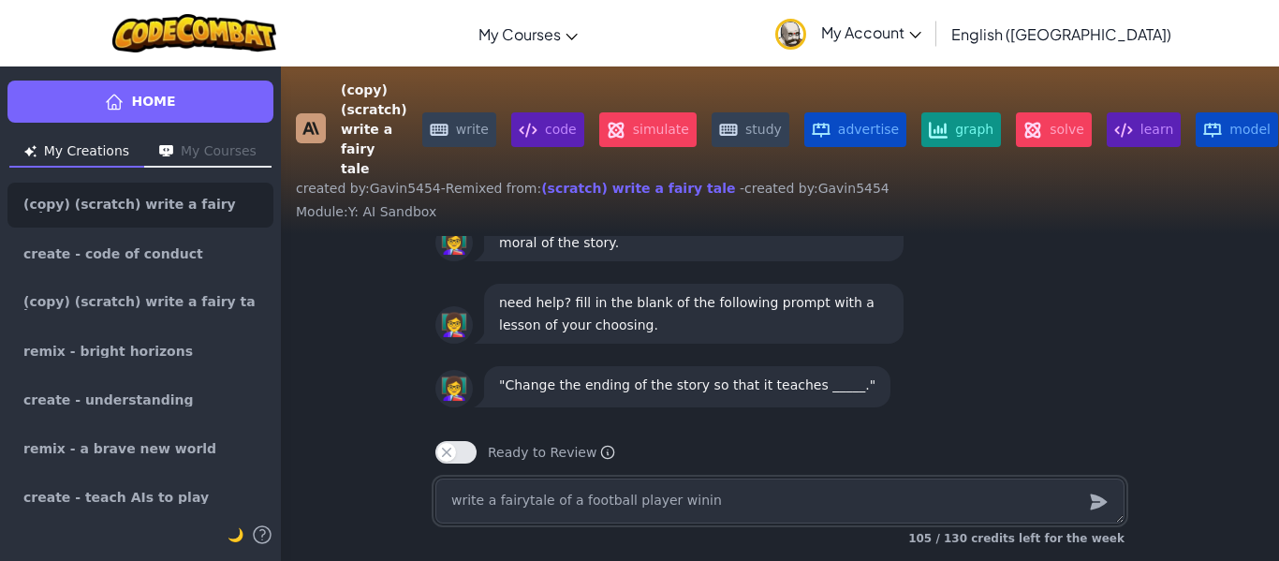
type textarea "x"
type textarea "write a fairytale of a football player wining"
type textarea "x"
type textarea "write a fairytale of a football player wining"
type textarea "x"
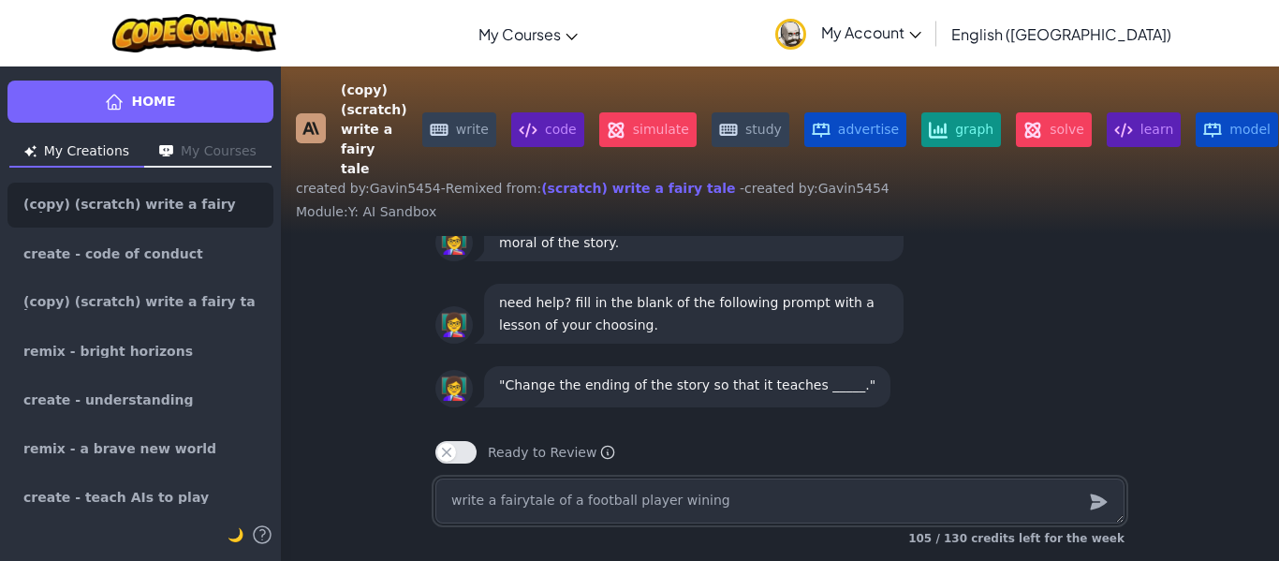
type textarea "write a fairytale of a football player wining"
type textarea "x"
type textarea "write a fairytale of a football player winin"
type textarea "x"
type textarea "write a fairytale of a football player [PERSON_NAME]"
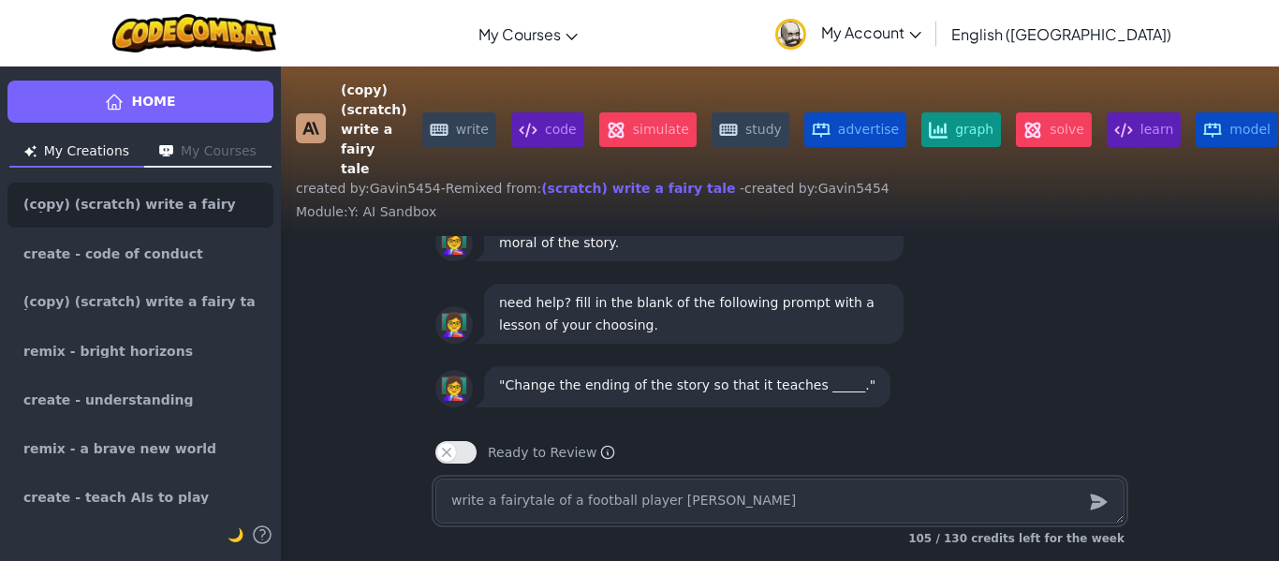
type textarea "x"
type textarea "write a fairytale of a football player win"
type textarea "x"
type textarea "write a fairytale of a football player [PERSON_NAME]"
type textarea "x"
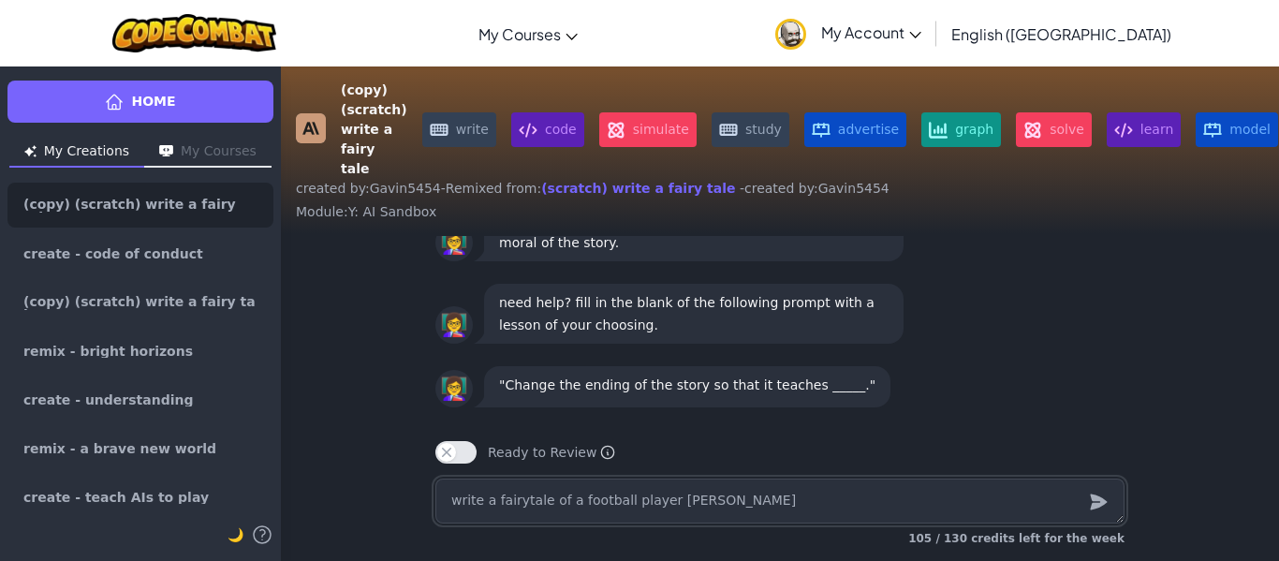
type textarea "write a fairytale of a football player [PERSON_NAME]"
type textarea "x"
type textarea "write a fairytale of a football player winnin"
type textarea "x"
type textarea "write a fairytale of a football player winning"
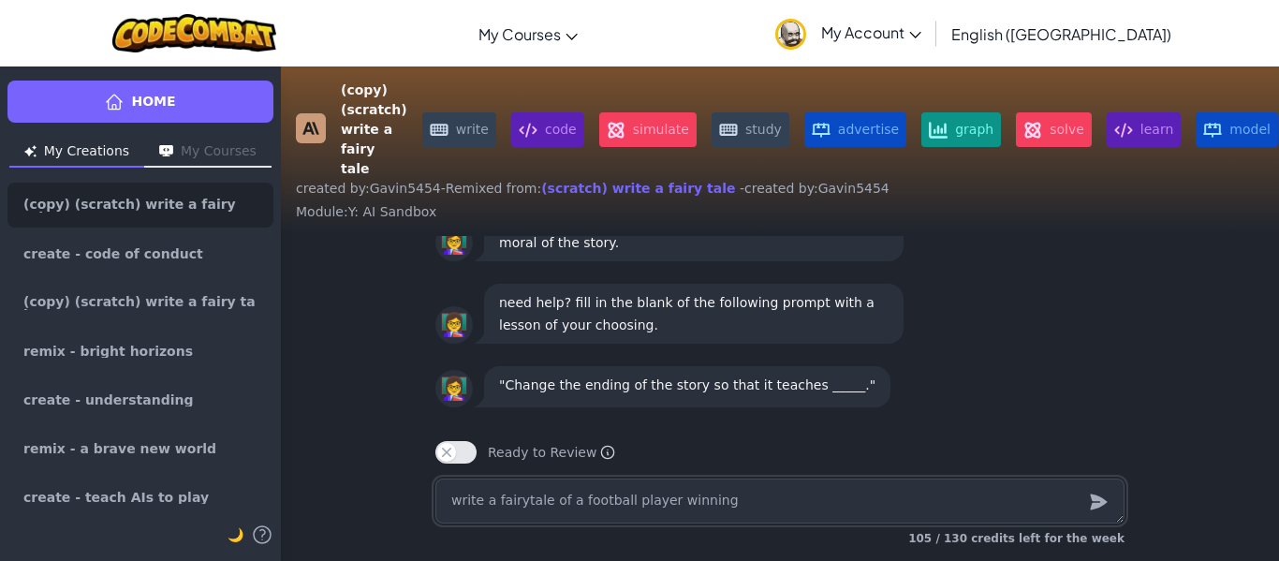
type textarea "x"
type textarea "write a fairytale of a football player winning"
type textarea "x"
type textarea "write a fairytale of a football player winning t"
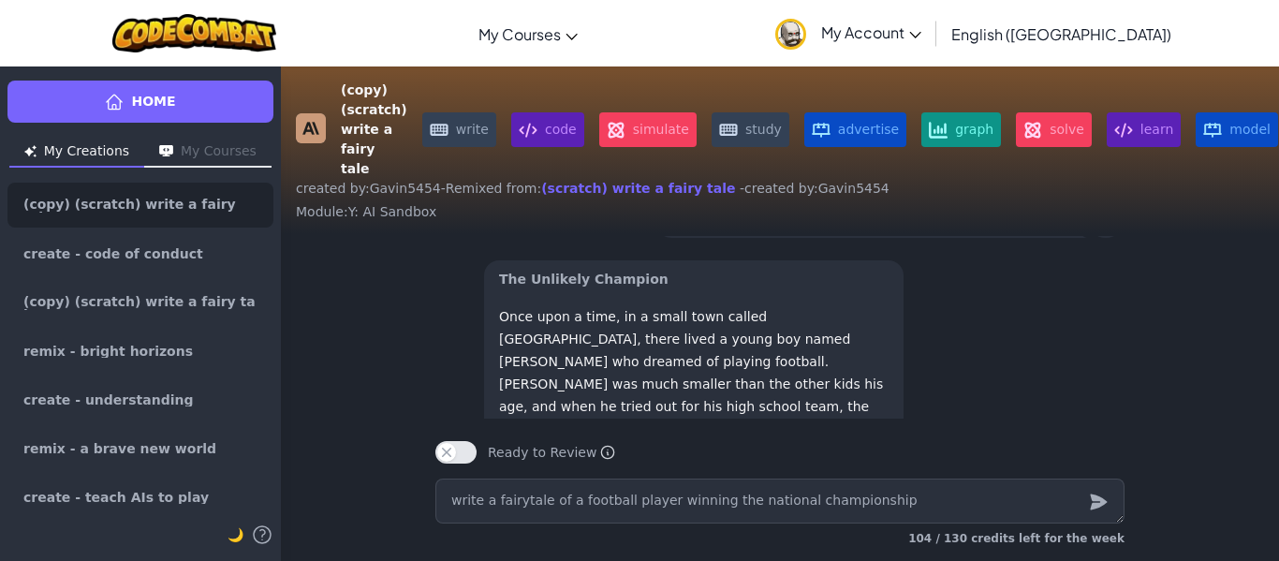
scroll to position [-1304, 0]
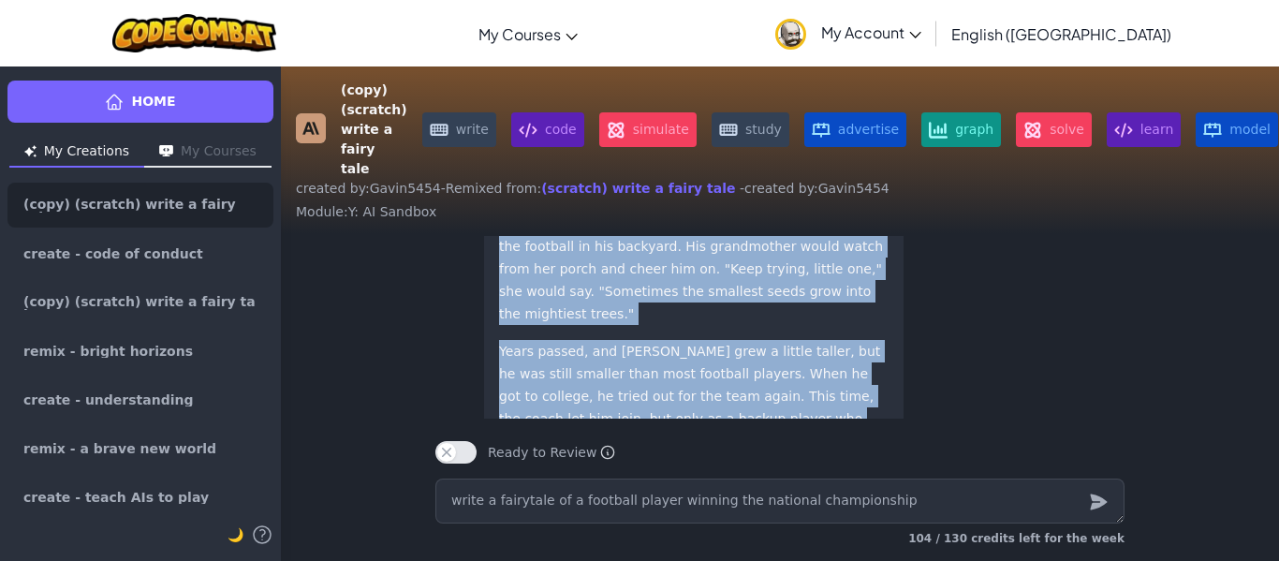
drag, startPoint x: 722, startPoint y: 293, endPoint x: 479, endPoint y: 323, distance: 244.4
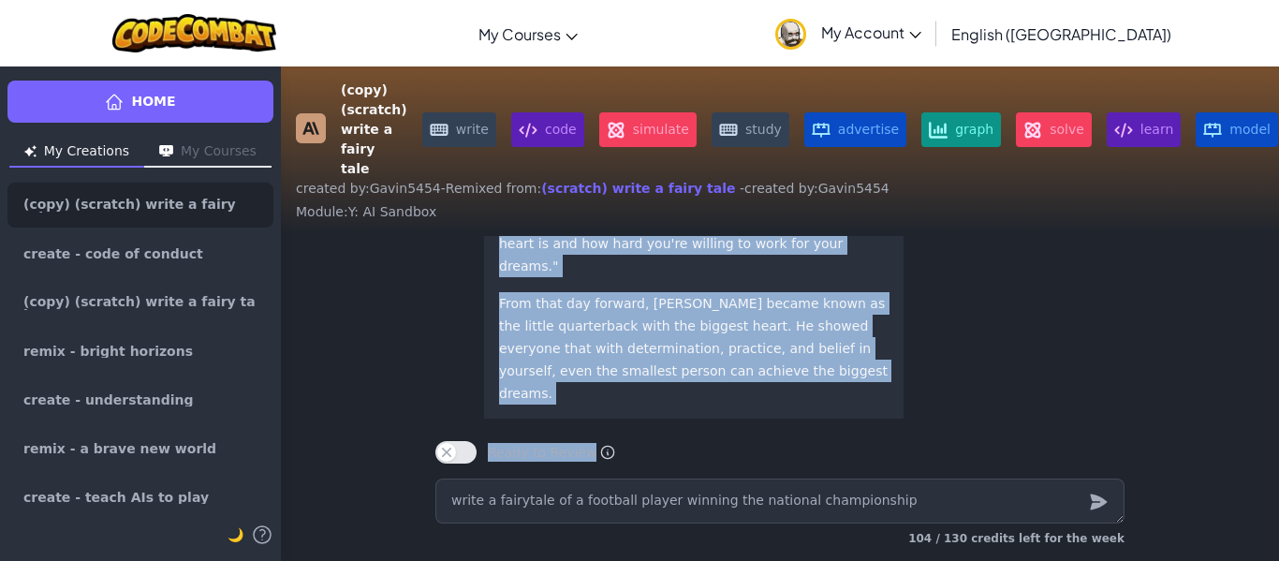
scroll to position [0, 0]
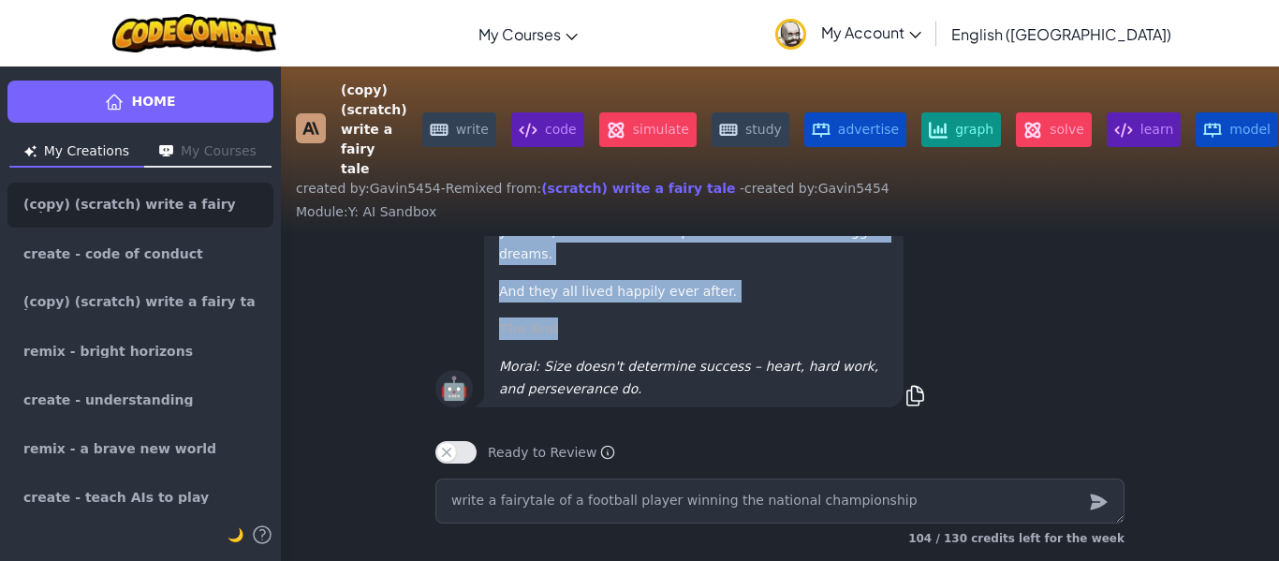
drag, startPoint x: 499, startPoint y: 271, endPoint x: 755, endPoint y: 328, distance: 262.0
copy div "The Unlikely Champion Once upon a time, in a small town called [GEOGRAPHIC_DATA…"
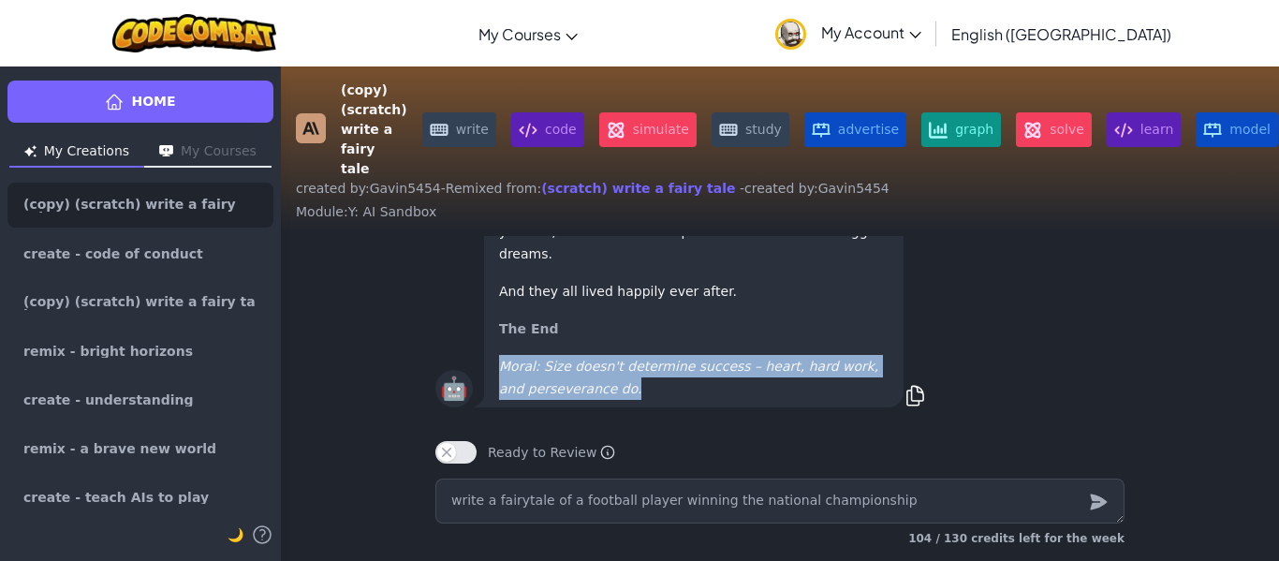
drag, startPoint x: 499, startPoint y: 368, endPoint x: 608, endPoint y: 390, distance: 110.7
click at [608, 390] on p "Moral: Size doesn't determine success – heart, hard work, and perseverance do." at bounding box center [694, 377] width 390 height 45
copy em "Moral: Size doesn't determine success – heart, hard work, and perseverance do."
click at [640, 392] on p "Moral: Size doesn't determine success – heart, hard work, and perseverance do." at bounding box center [694, 377] width 390 height 45
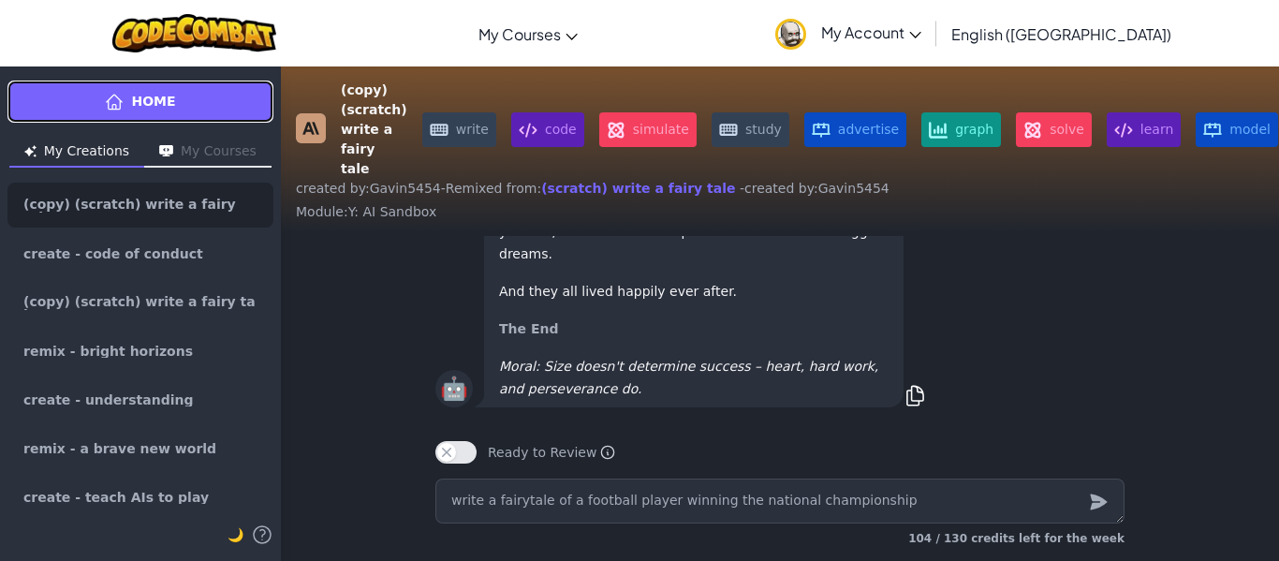
click at [165, 111] on span "Home" at bounding box center [153, 102] width 44 height 20
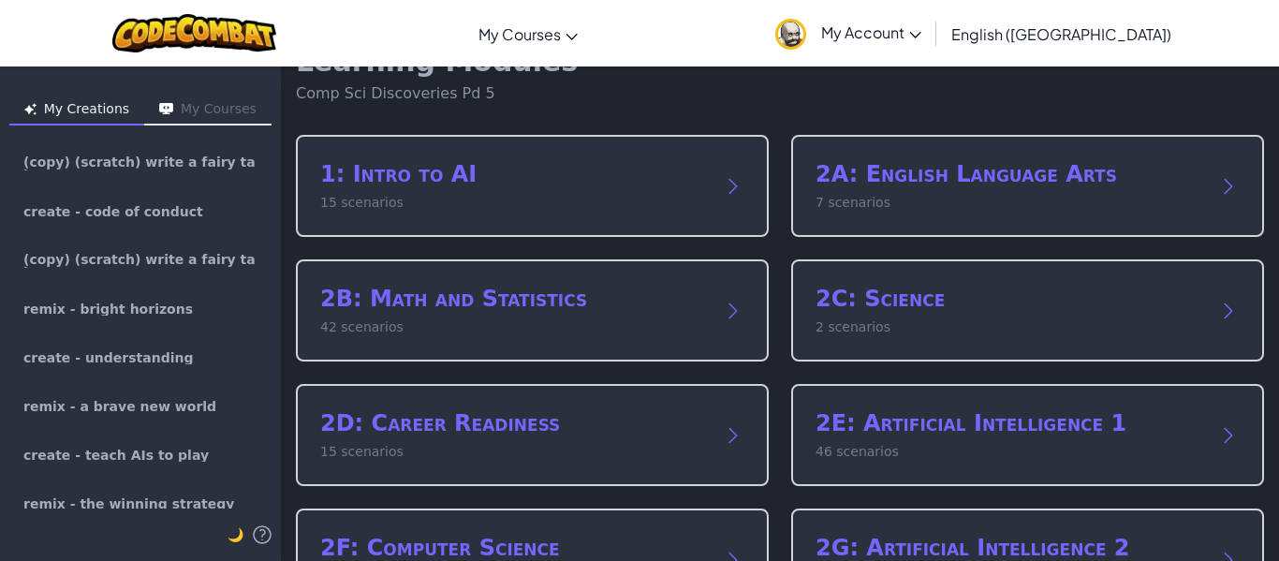
scroll to position [379, 0]
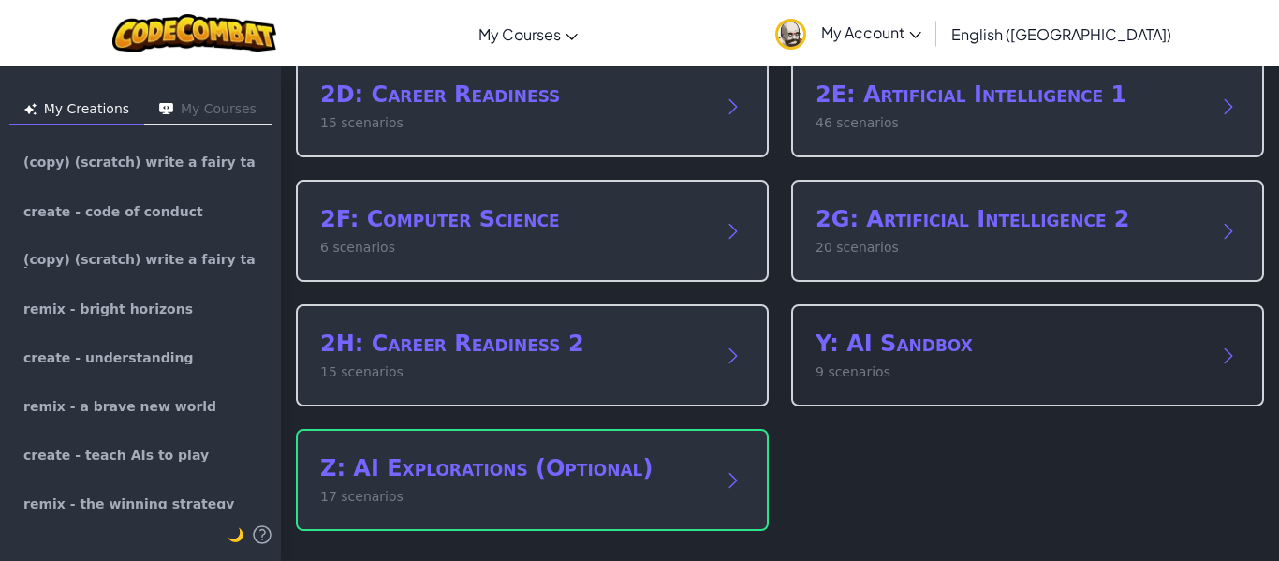
click at [1023, 376] on p "9 scenarios" at bounding box center [1009, 372] width 387 height 20
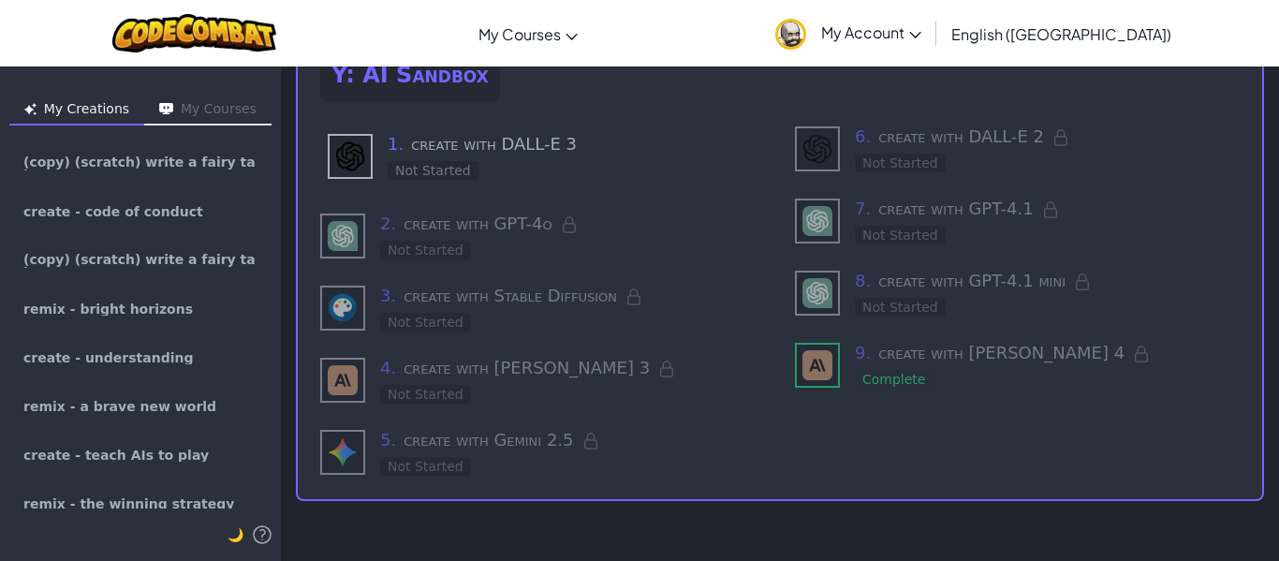
click at [1276, 287] on div "Y: AI Sandbox : Learn AI : Create from scratch Y: AI Sandbox 1 . create with DA…" at bounding box center [780, 313] width 998 height 495
click at [481, 140] on h3 "1 . create with DALL-E 3" at bounding box center [573, 144] width 370 height 26
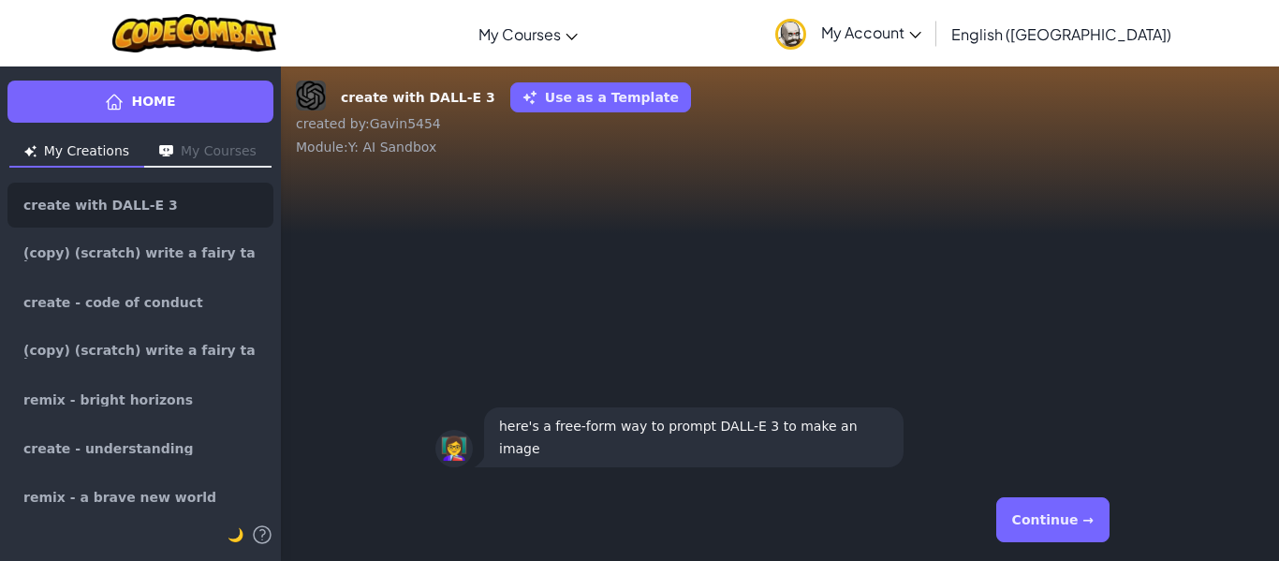
click at [1061, 515] on button "Continue →" at bounding box center [1052, 519] width 113 height 45
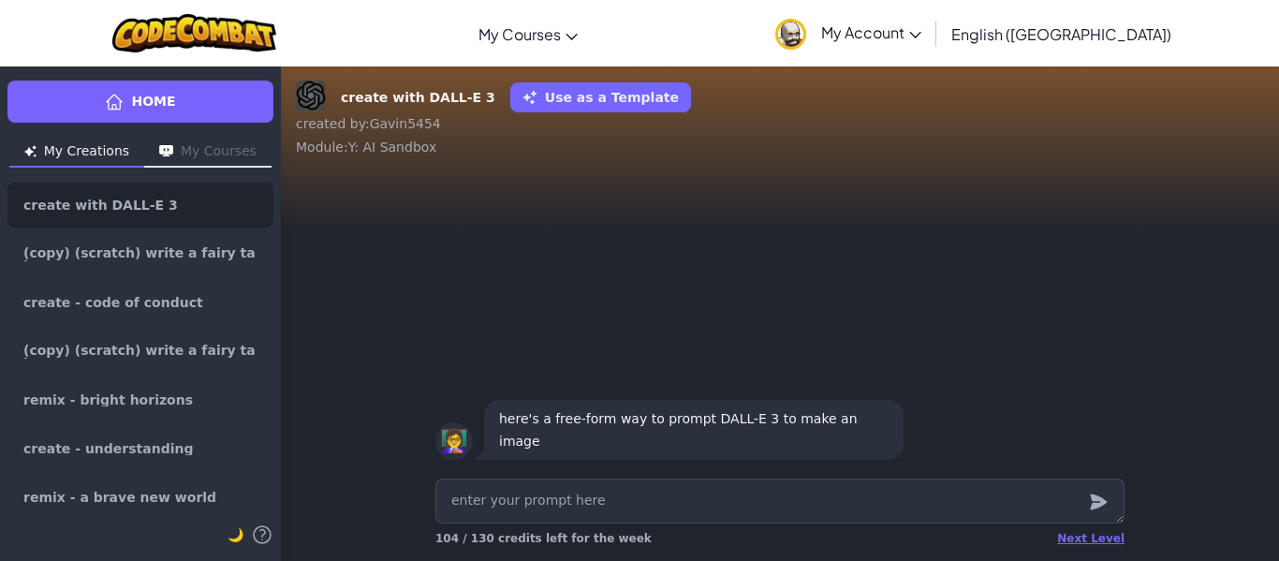
click at [970, 477] on div "Next Level 104 / 130 credits left for the week" at bounding box center [779, 516] width 719 height 90
click at [936, 500] on textarea at bounding box center [779, 501] width 689 height 45
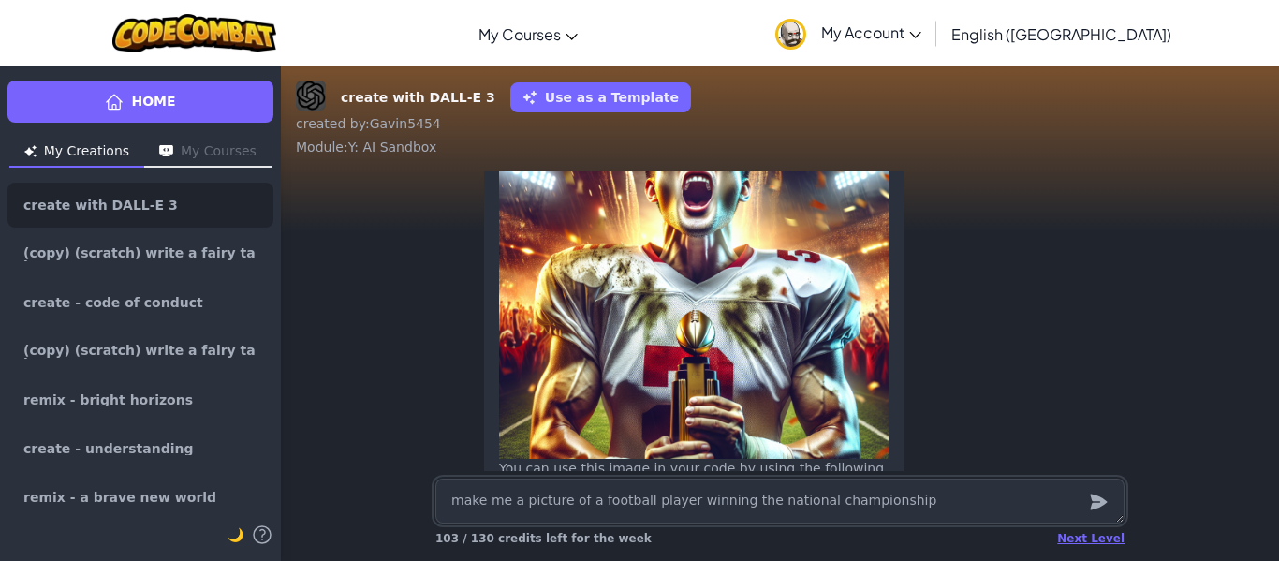
scroll to position [-245, 0]
